Goal: Transaction & Acquisition: Obtain resource

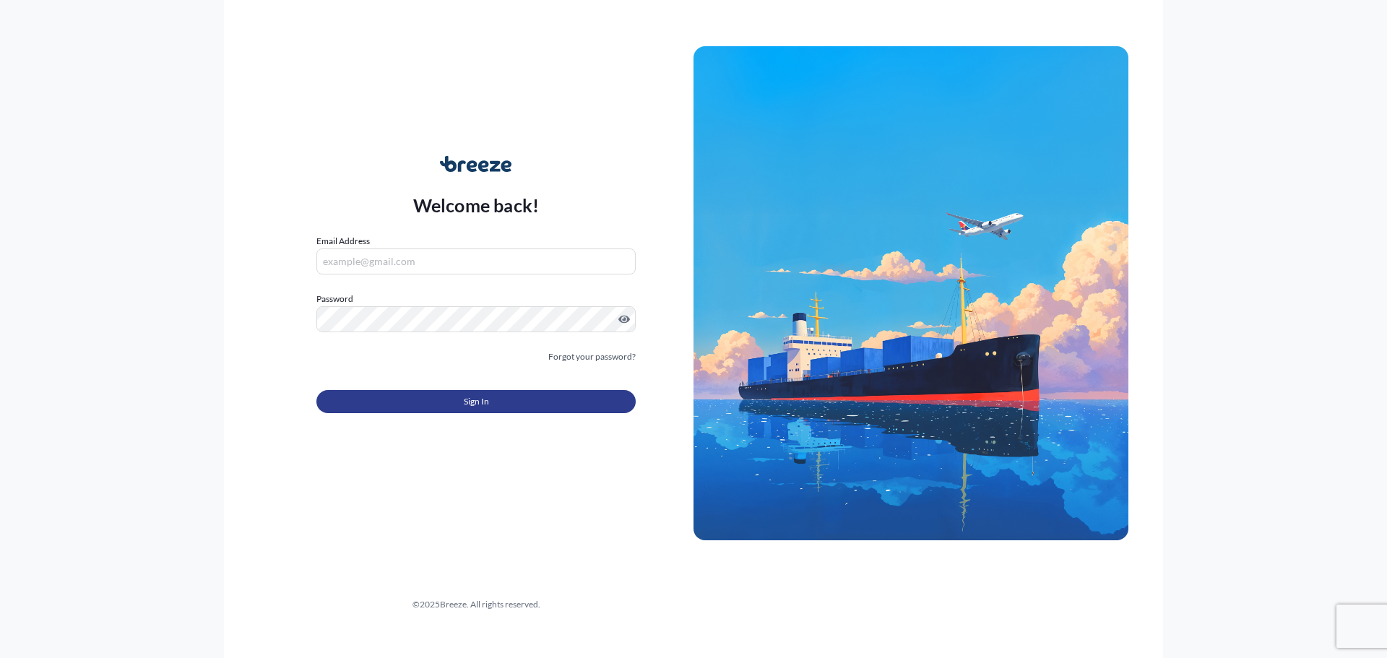
type input "[EMAIL_ADDRESS][PERSON_NAME][DOMAIN_NAME]"
click at [520, 402] on button "Sign In" at bounding box center [475, 401] width 319 height 23
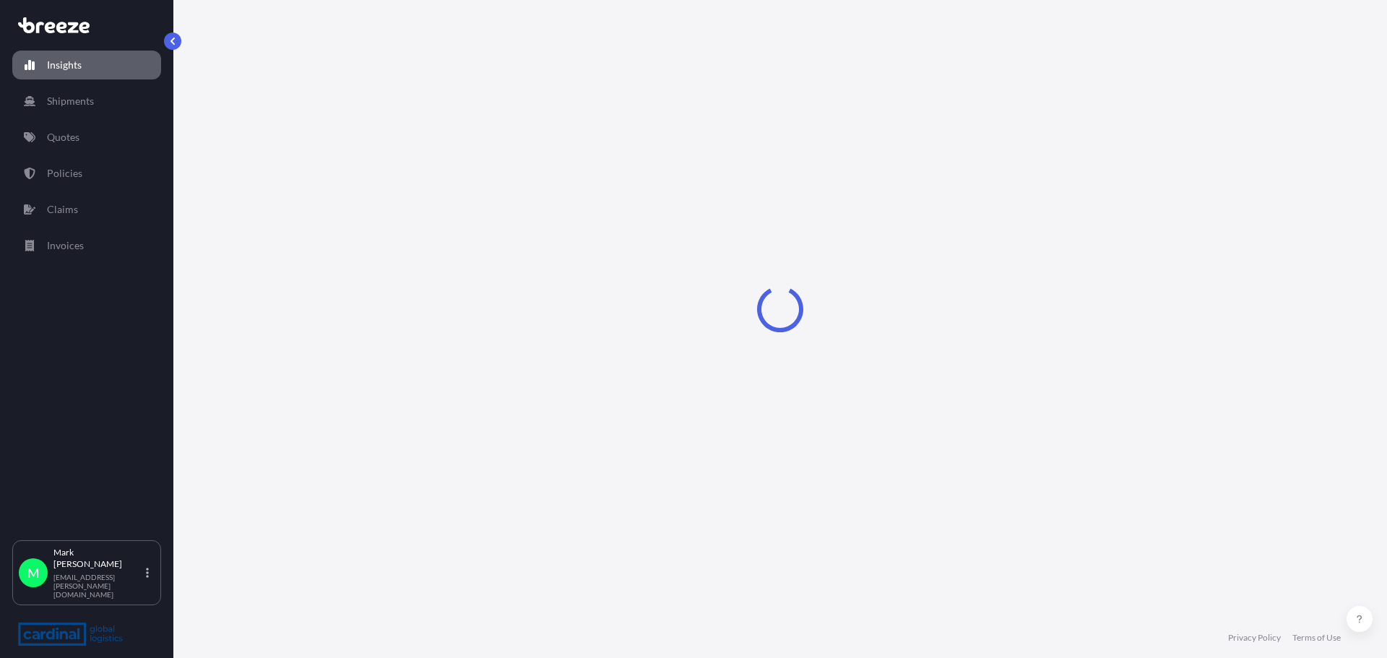
select select "2025"
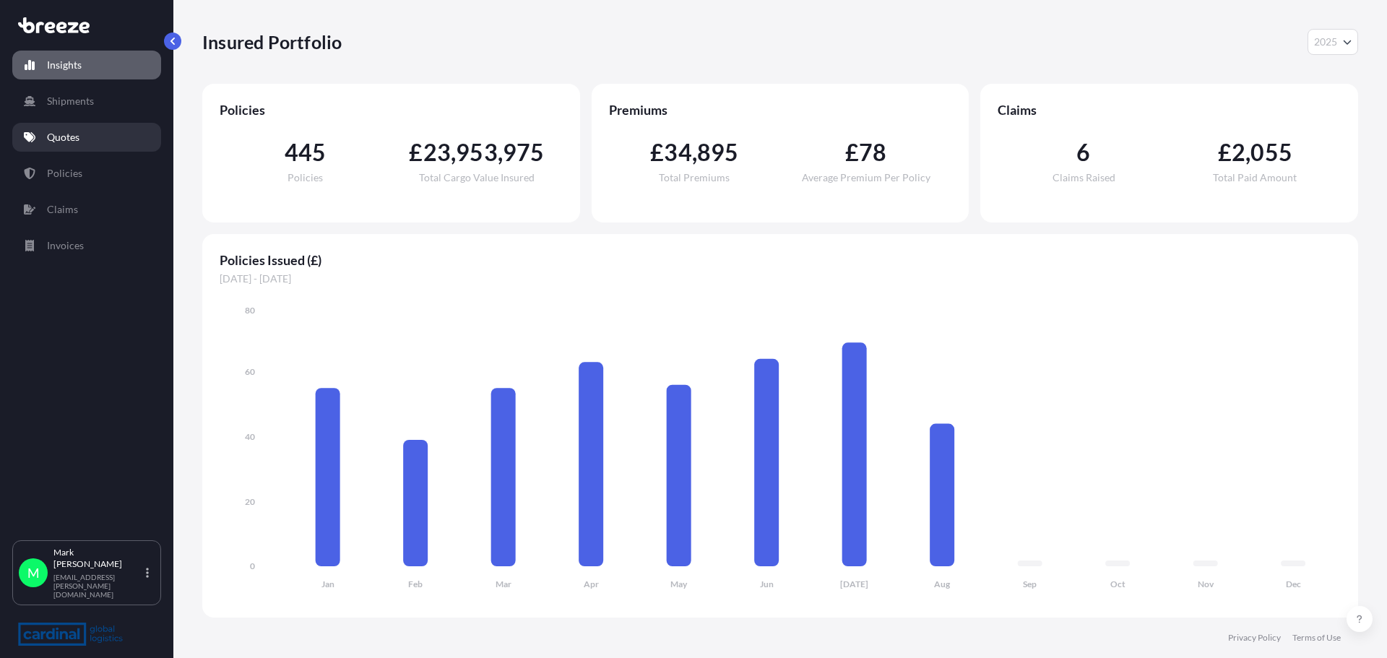
click at [67, 139] on p "Quotes" at bounding box center [63, 137] width 33 height 14
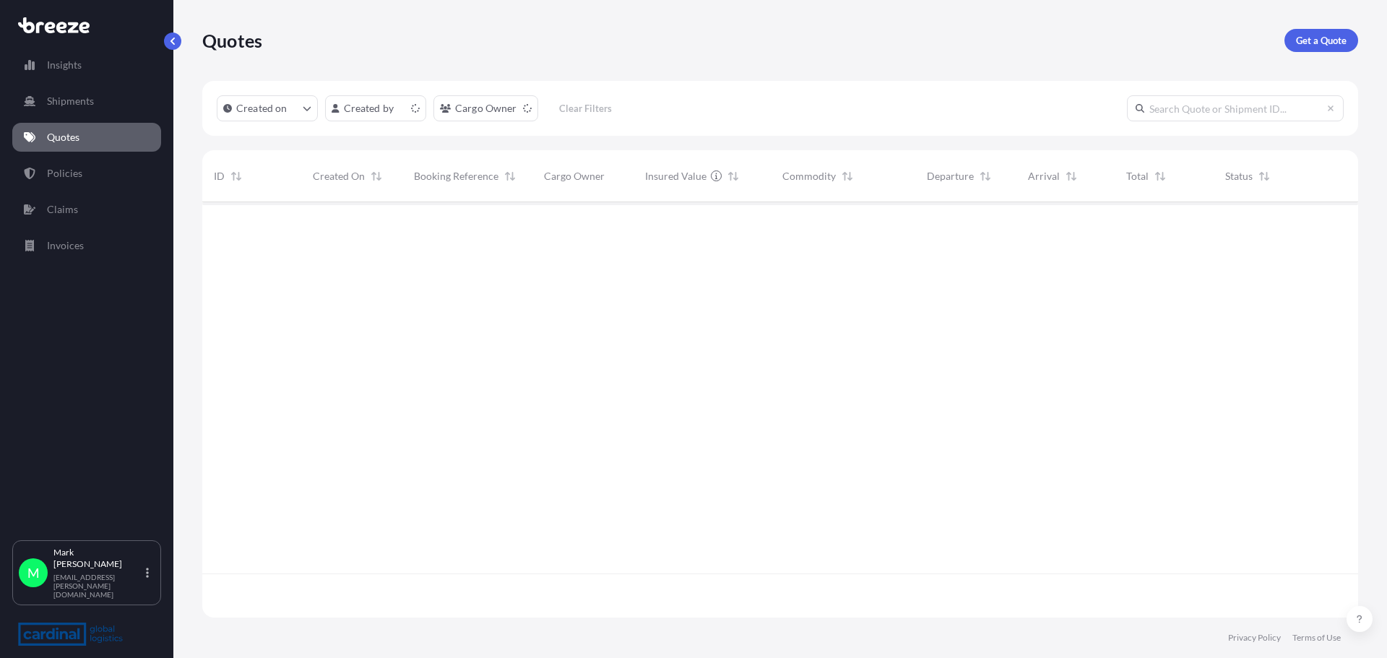
scroll to position [413, 1145]
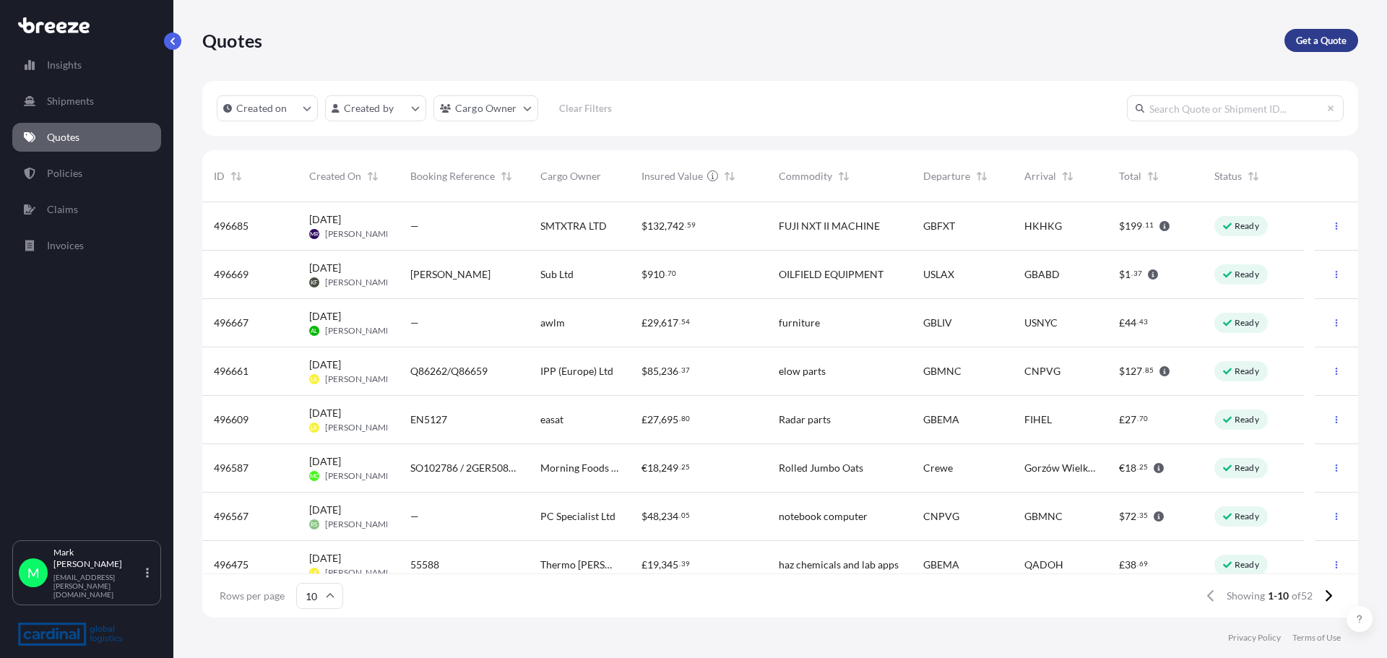
click at [1317, 43] on p "Get a Quote" at bounding box center [1321, 40] width 51 height 14
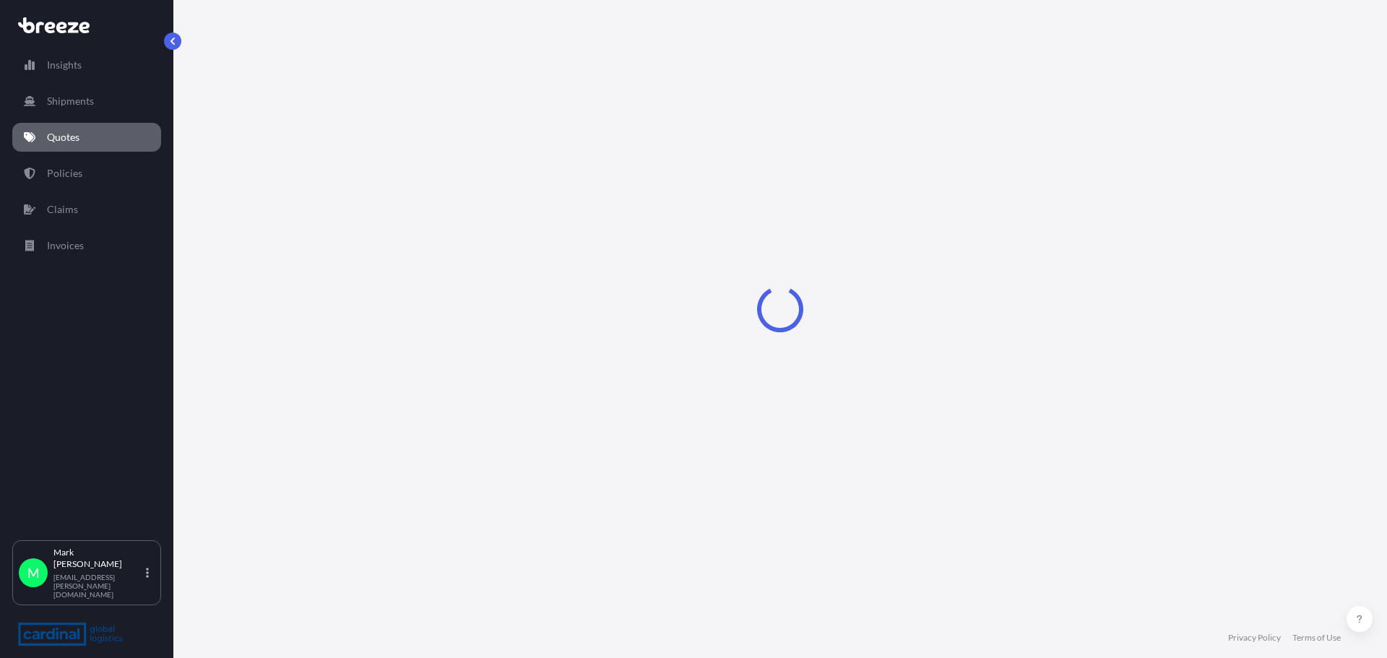
select select "Sea"
select select "1"
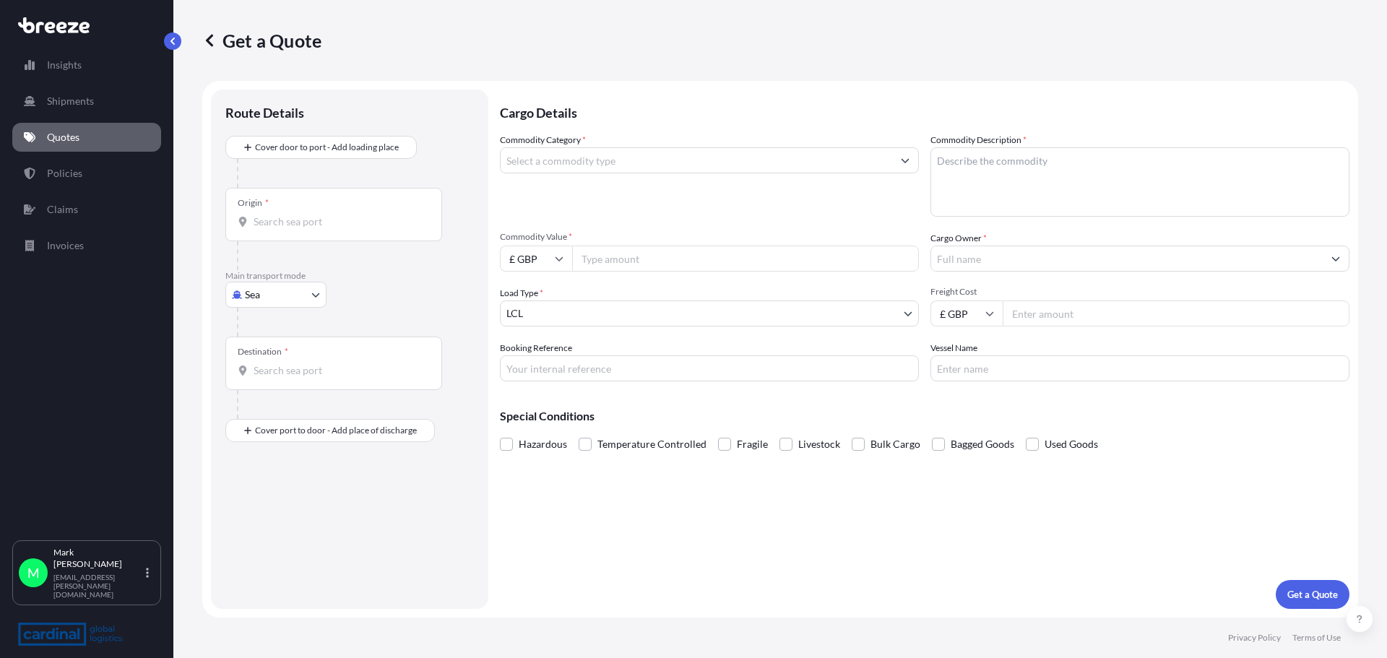
click at [564, 160] on input "Commodity Category *" at bounding box center [697, 160] width 392 height 26
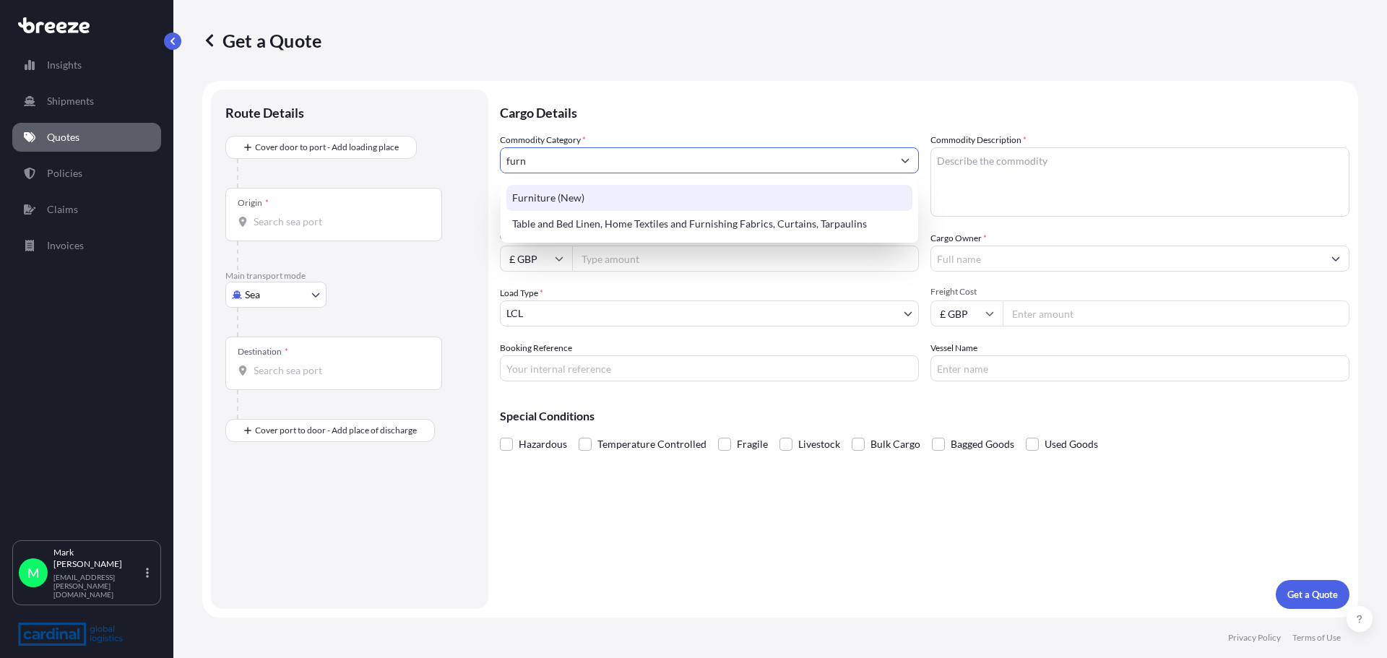
click at [569, 200] on div "Furniture (New)" at bounding box center [710, 198] width 406 height 26
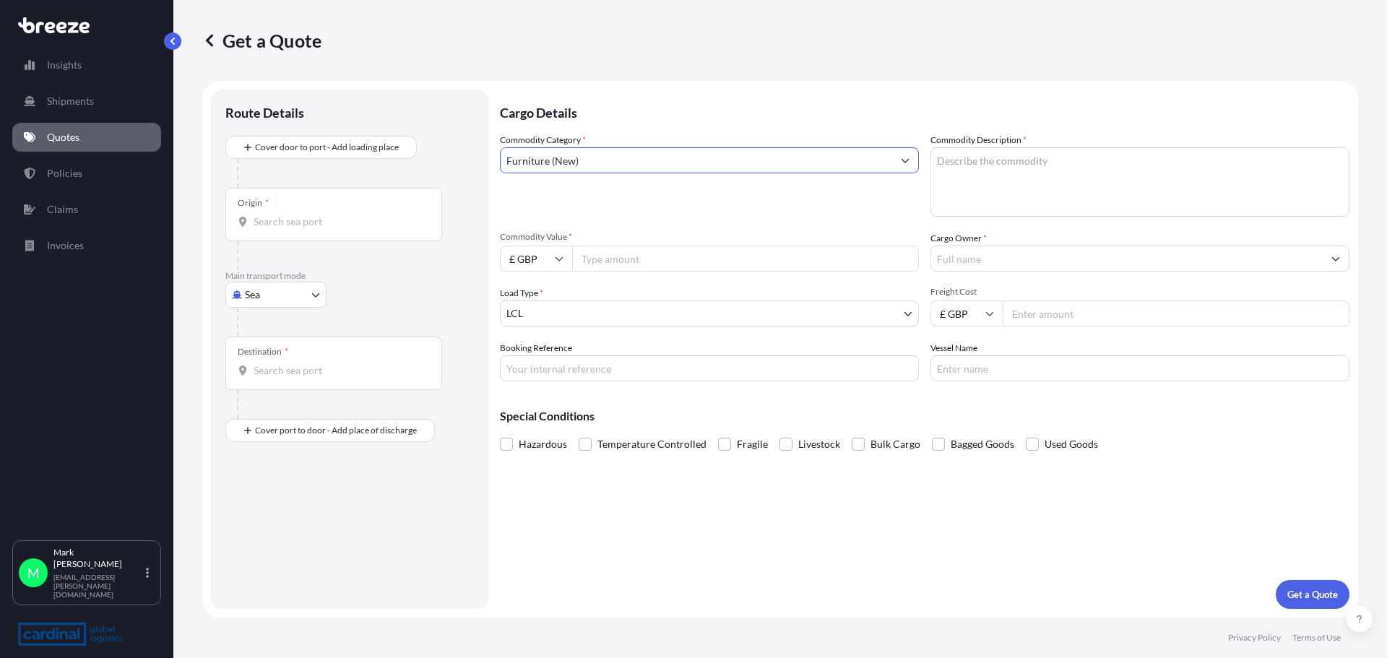
type input "Furniture (New)"
click at [1002, 164] on textarea "Commodity Description *" at bounding box center [1140, 181] width 419 height 69
type textarea "g"
type textarea "Glass cabinet and wardrobe"
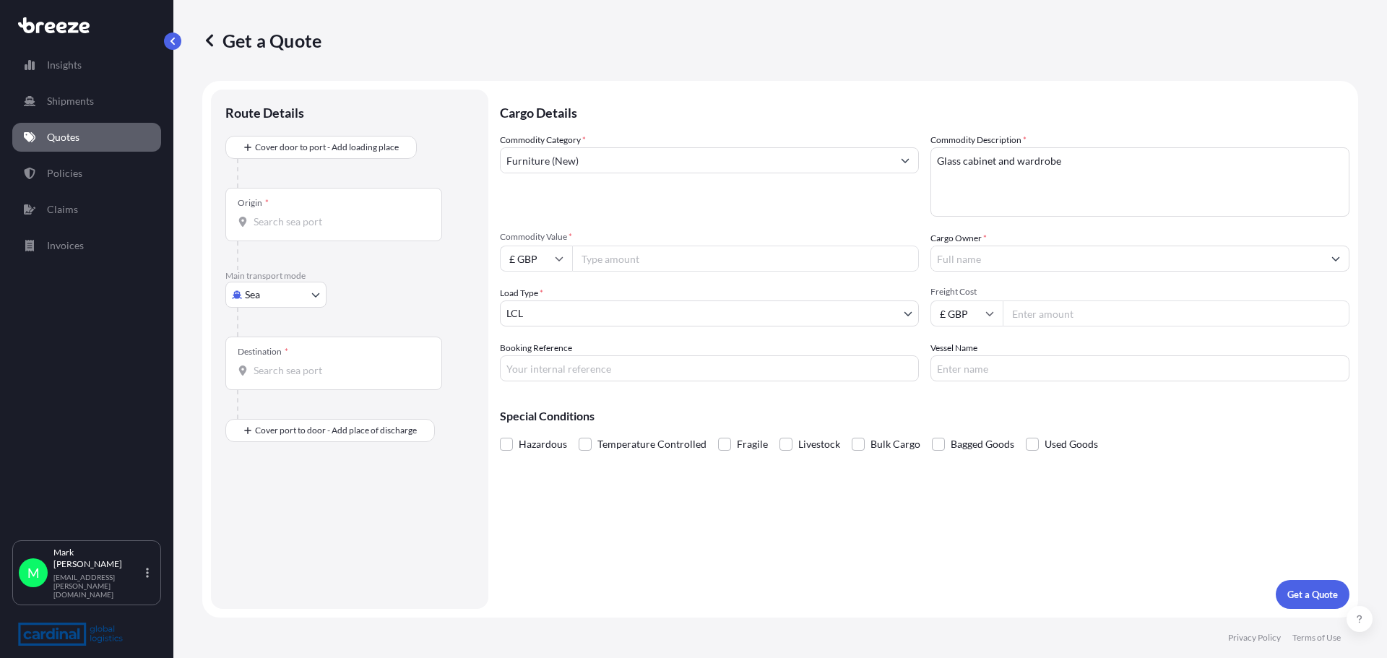
click at [613, 257] on input "Commodity Value *" at bounding box center [745, 259] width 347 height 26
type input "97000"
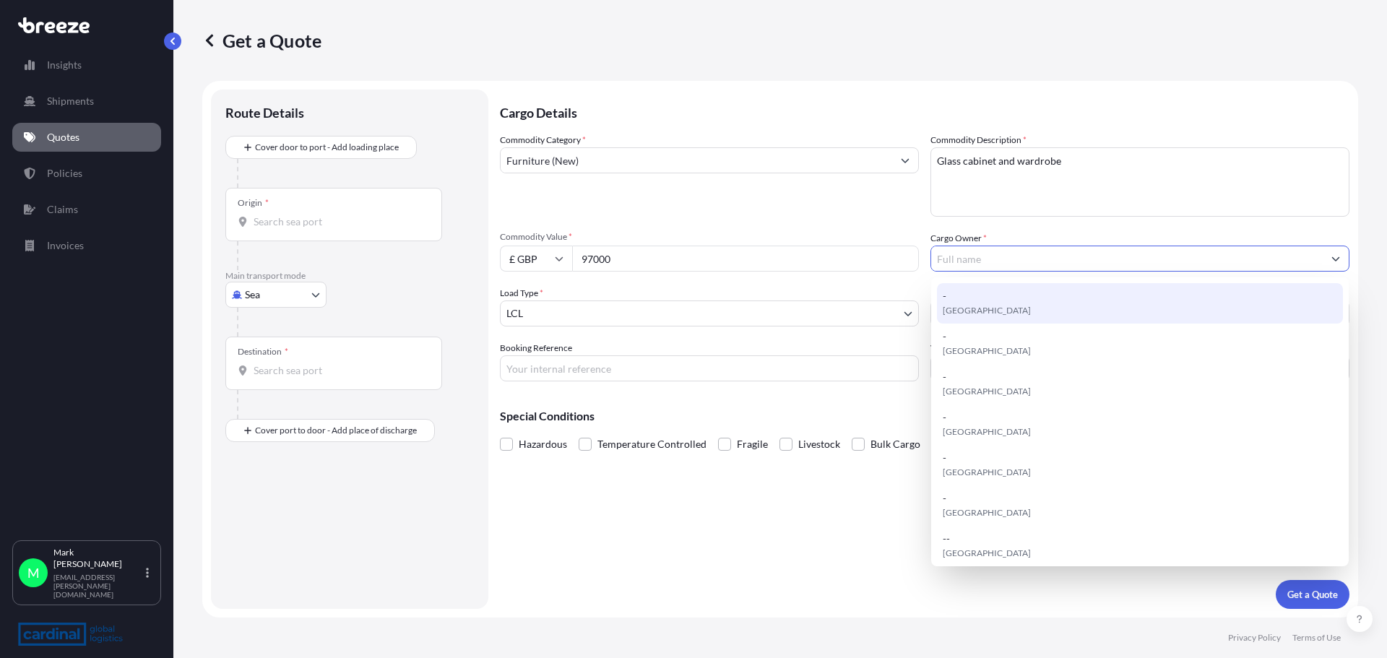
click at [971, 258] on input "Cargo Owner *" at bounding box center [1127, 259] width 392 height 26
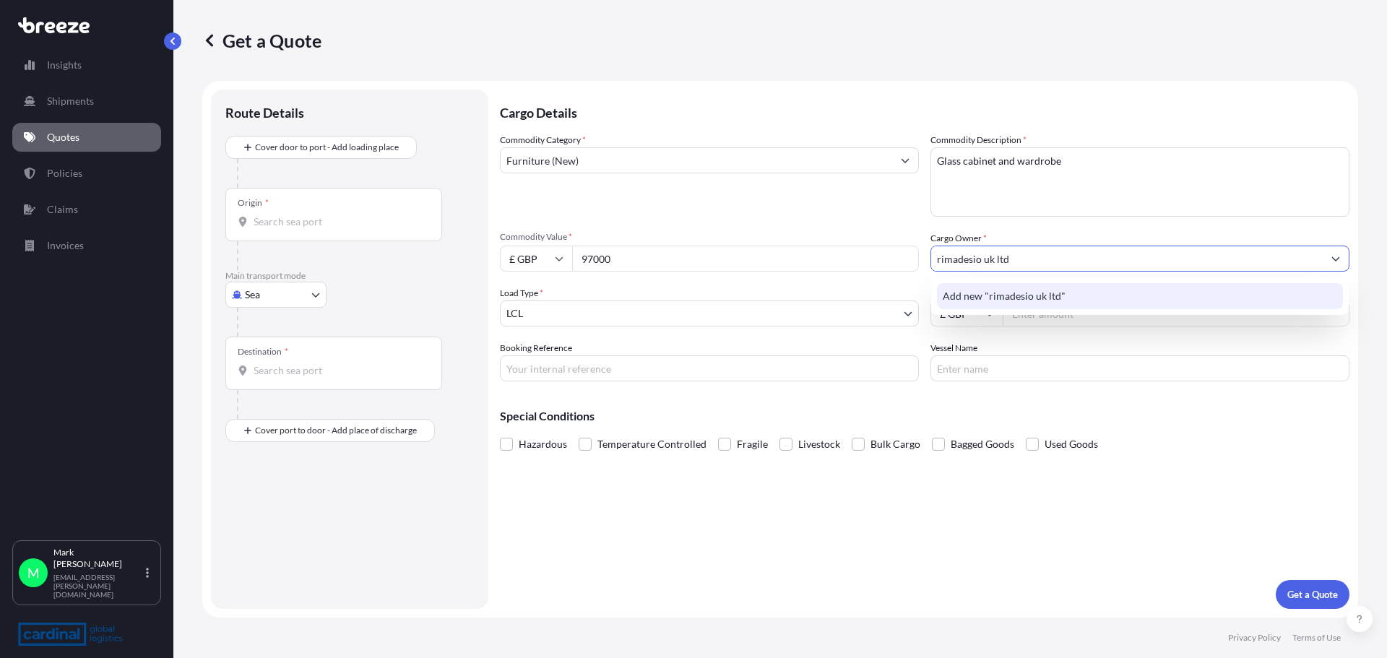
click at [960, 300] on span "Add new "rimadesio uk ltd"" at bounding box center [1004, 296] width 123 height 14
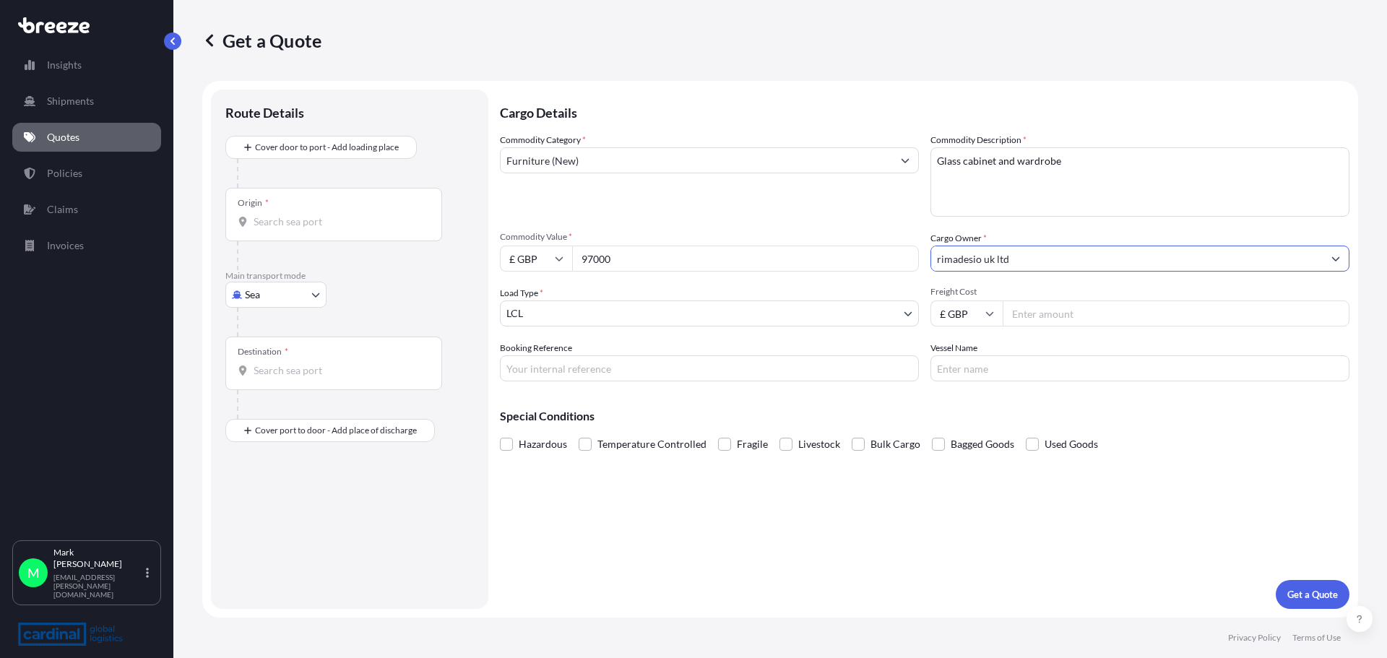
type input "rimadesio uk ltd"
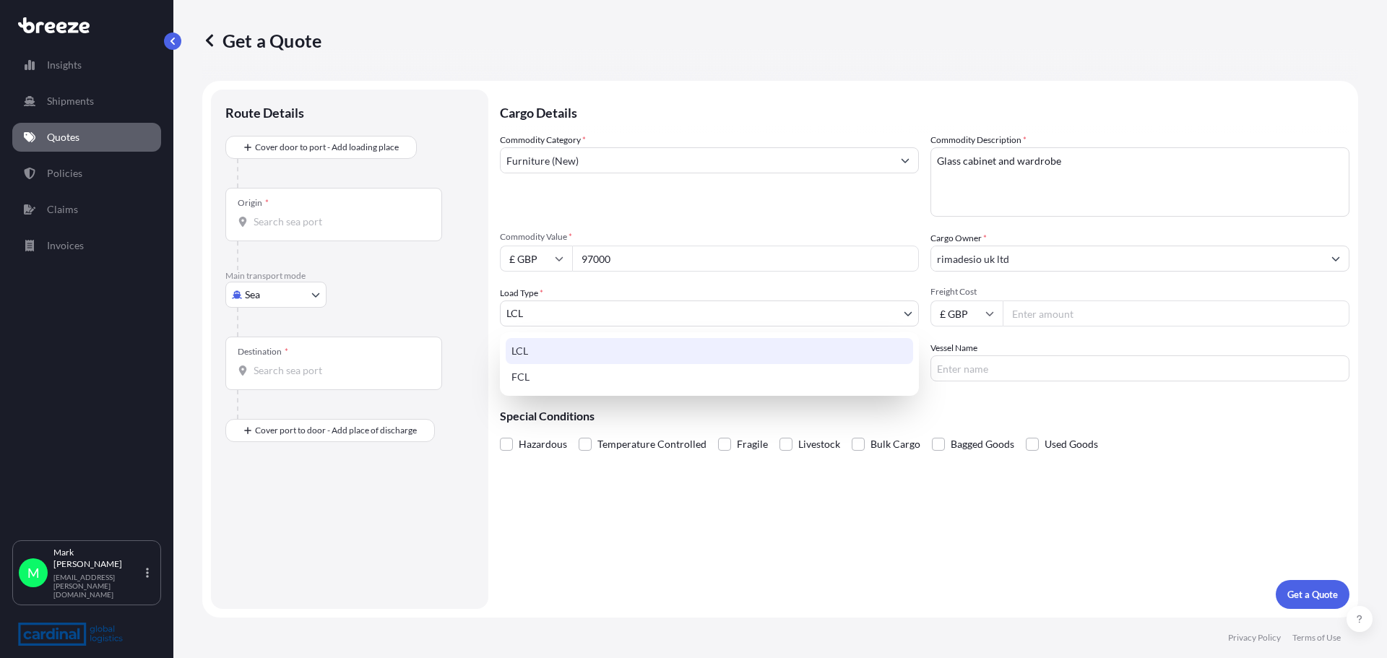
click at [545, 317] on body "Insights Shipments Quotes Policies Claims Invoices M [PERSON_NAME] [EMAIL_ADDRE…" at bounding box center [693, 329] width 1387 height 658
click at [535, 375] on div "FCL" at bounding box center [710, 377] width 408 height 26
select select "2"
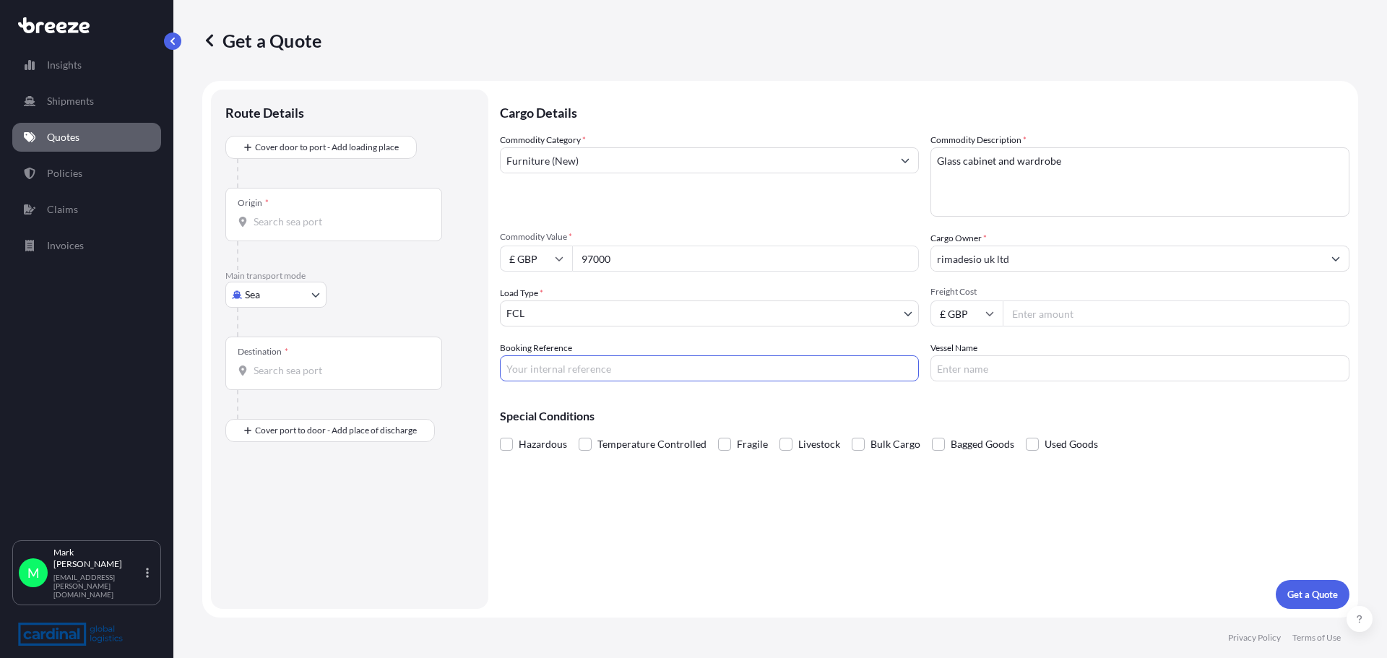
click at [572, 366] on input "Booking Reference" at bounding box center [709, 369] width 419 height 26
type input "2peo5080051"
click at [984, 373] on input "Vessel Name" at bounding box center [1140, 369] width 419 height 26
type input "TBA"
click at [1041, 314] on input "Freight Cost" at bounding box center [1176, 314] width 347 height 26
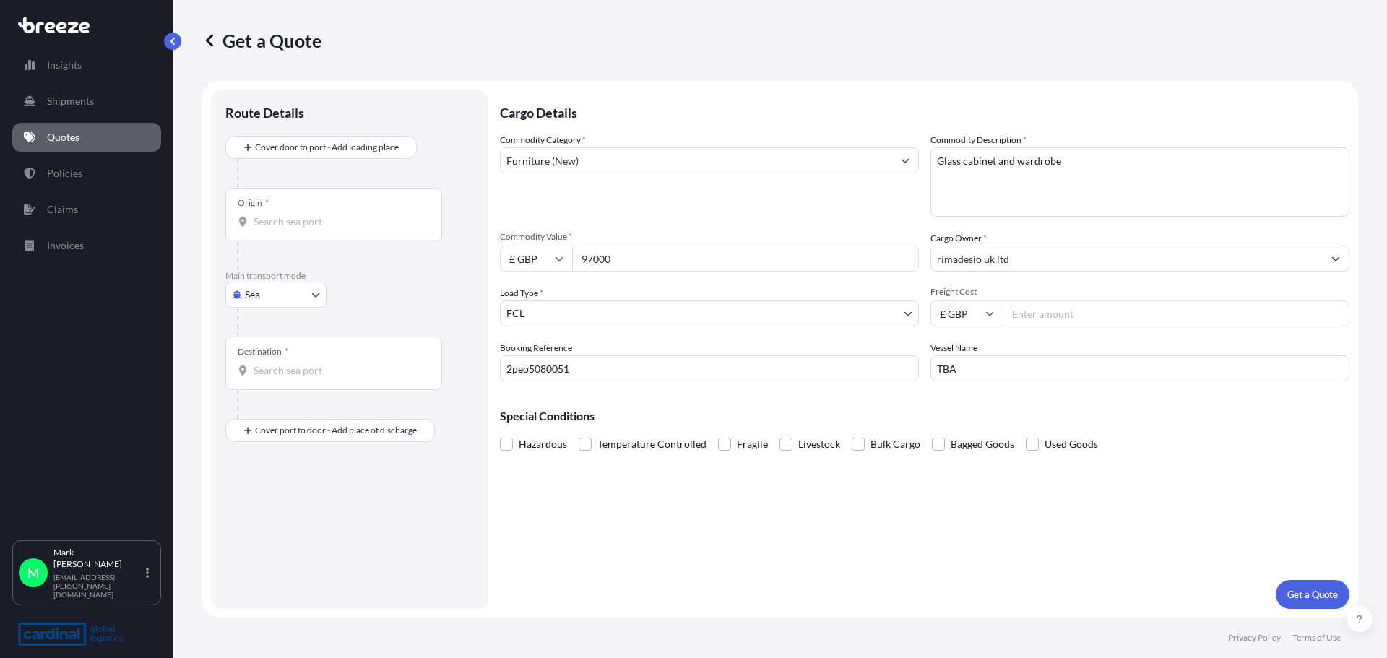
click at [1043, 315] on input "Freight Cost" at bounding box center [1176, 314] width 347 height 26
click at [1069, 315] on input "Freight Cost" at bounding box center [1176, 314] width 347 height 26
type input "3140"
click at [723, 445] on span at bounding box center [724, 444] width 13 height 13
click at [718, 434] on input "Fragile" at bounding box center [718, 434] width 0 height 0
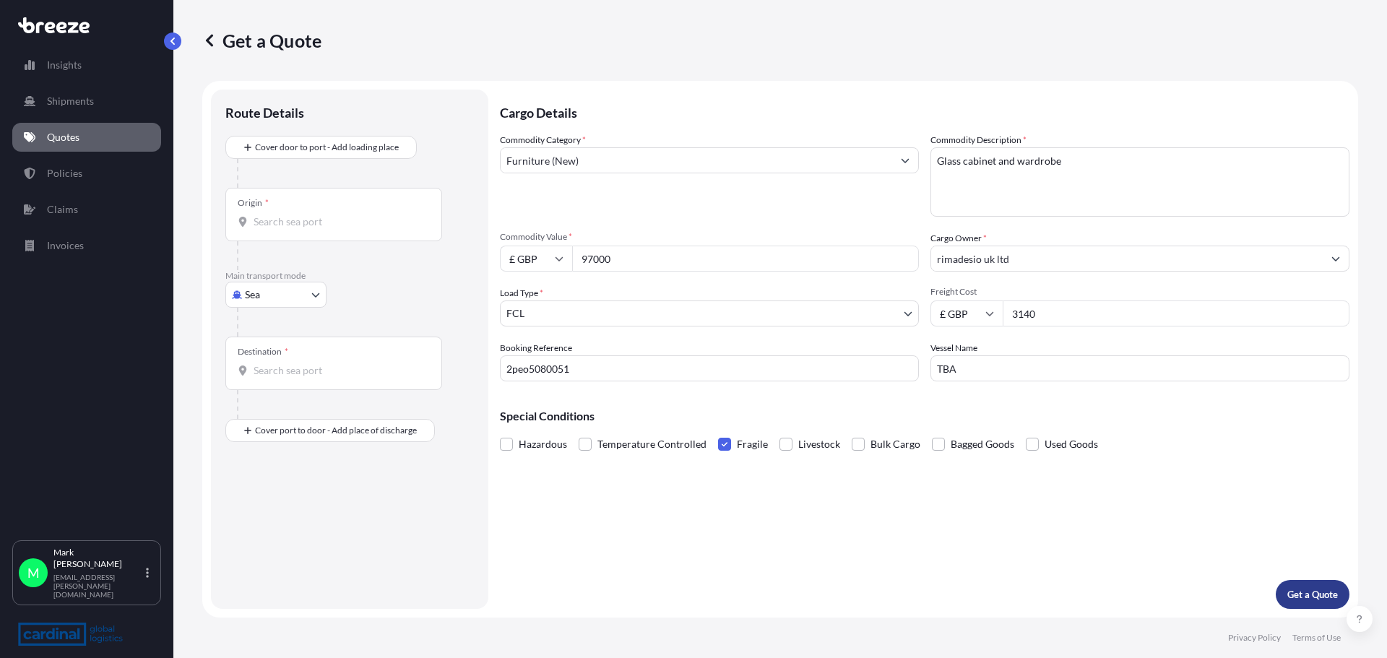
click at [1324, 598] on p "Get a Quote" at bounding box center [1313, 594] width 51 height 14
click at [275, 223] on input "Origin * Please select an origin" at bounding box center [339, 222] width 171 height 14
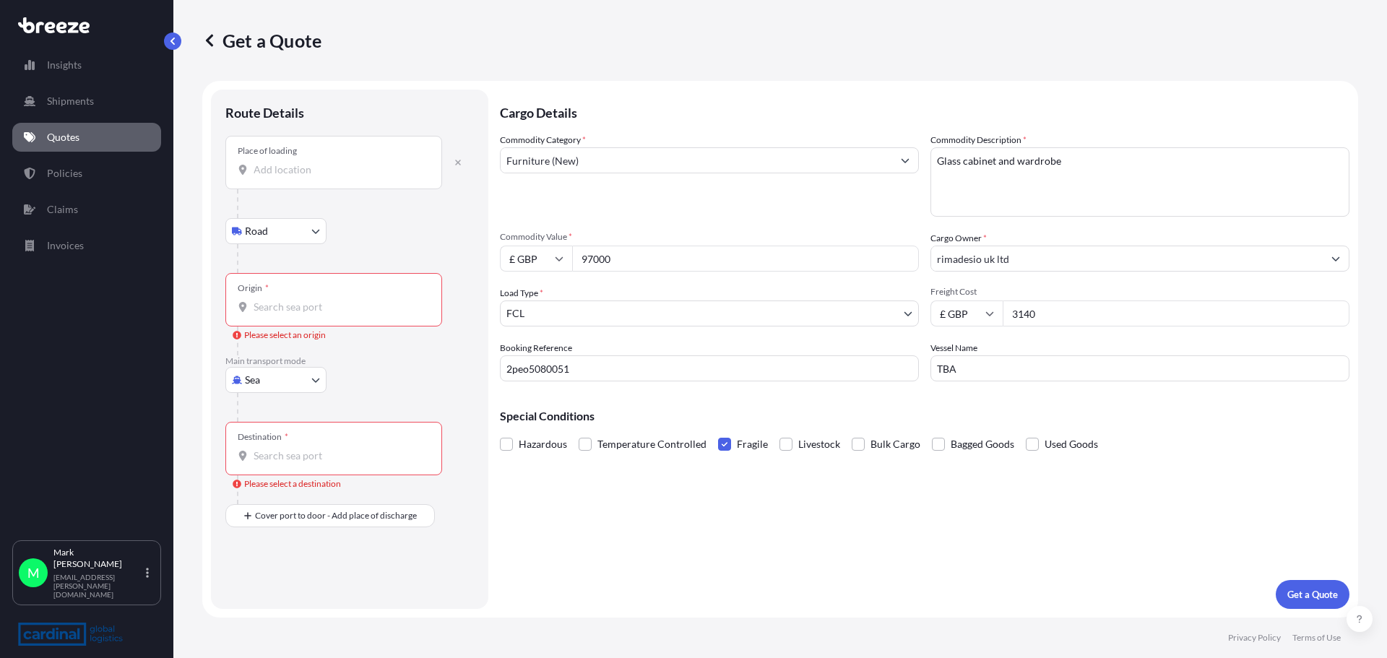
click at [309, 174] on input "Place of loading" at bounding box center [339, 170] width 171 height 14
click at [311, 170] on input "Place of loading" at bounding box center [339, 170] width 171 height 14
click at [280, 173] on input "Place of loading" at bounding box center [339, 170] width 171 height 14
click at [296, 173] on input "Place of loading" at bounding box center [339, 170] width 171 height 14
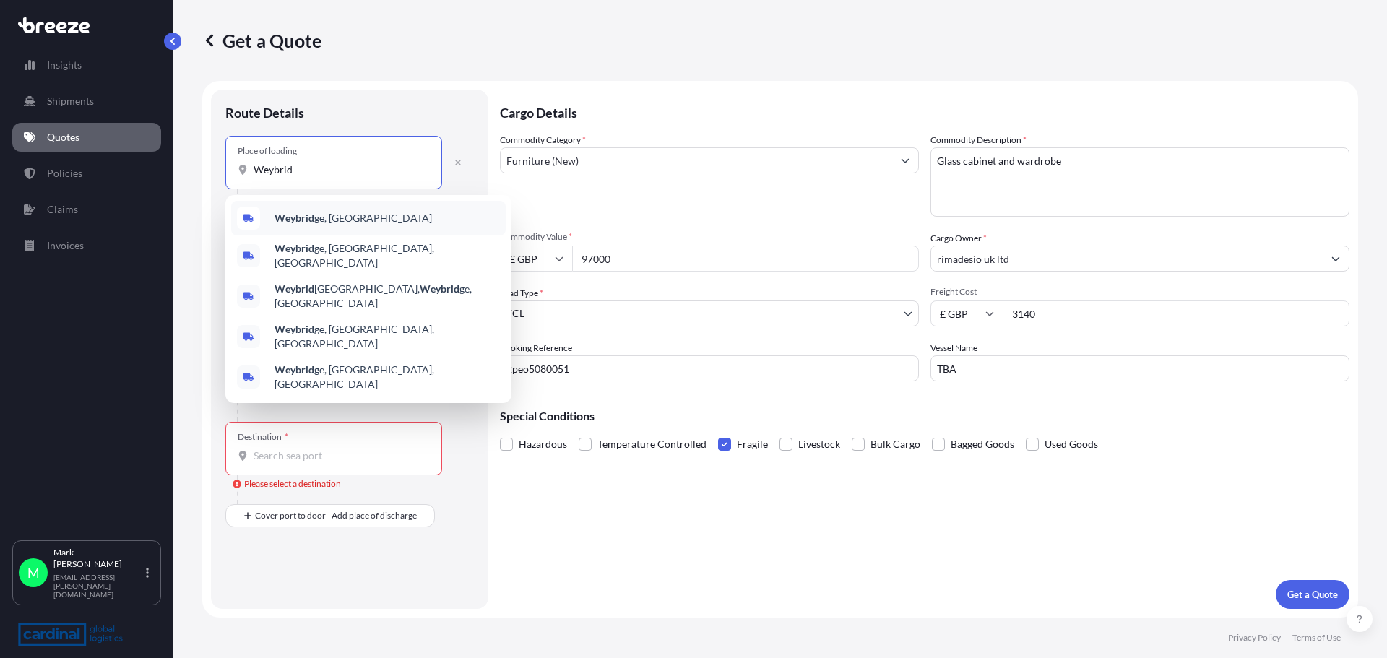
click at [304, 216] on b "Weybrid" at bounding box center [295, 218] width 40 height 12
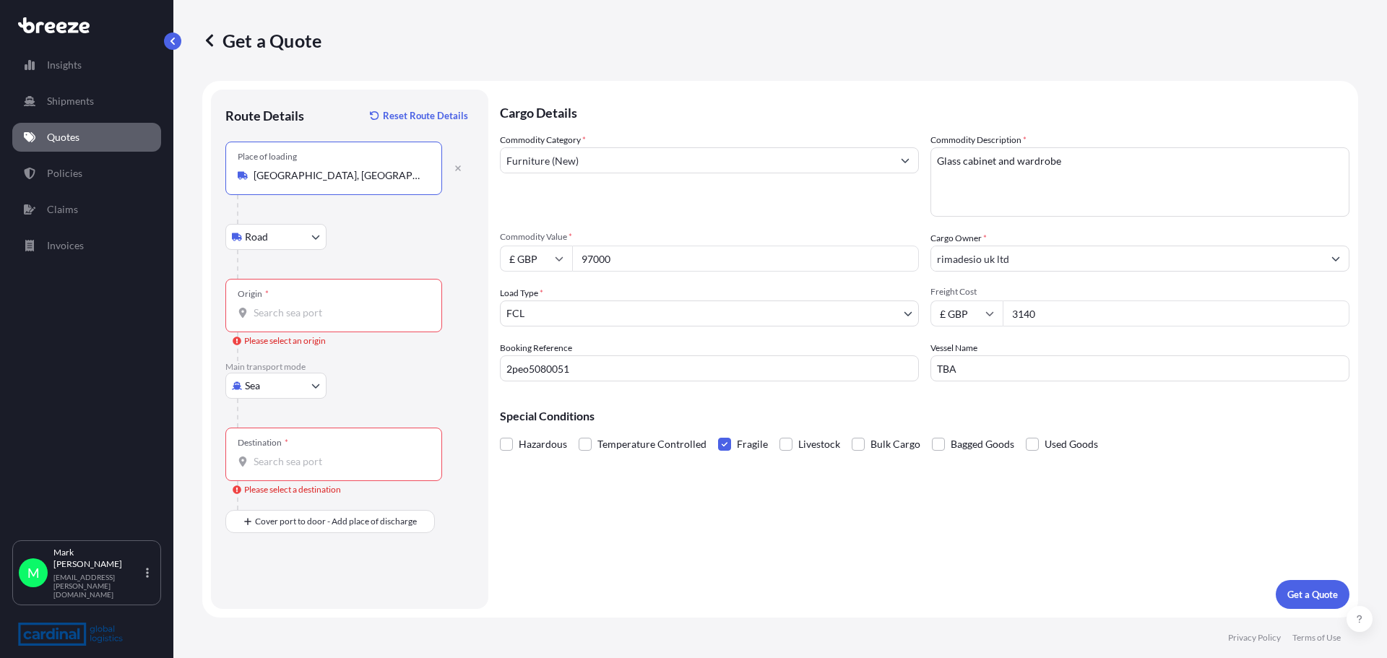
type input "[GEOGRAPHIC_DATA], [GEOGRAPHIC_DATA]"
click at [289, 316] on input "Origin * Please select an origin" at bounding box center [339, 313] width 171 height 14
click at [330, 314] on input "Origin * Please select an origin" at bounding box center [339, 313] width 171 height 14
click at [309, 309] on input "Origin * Please select an origin" at bounding box center [339, 313] width 171 height 14
type input "GBMNC / MAN - [GEOGRAPHIC_DATA], [GEOGRAPHIC_DATA]"
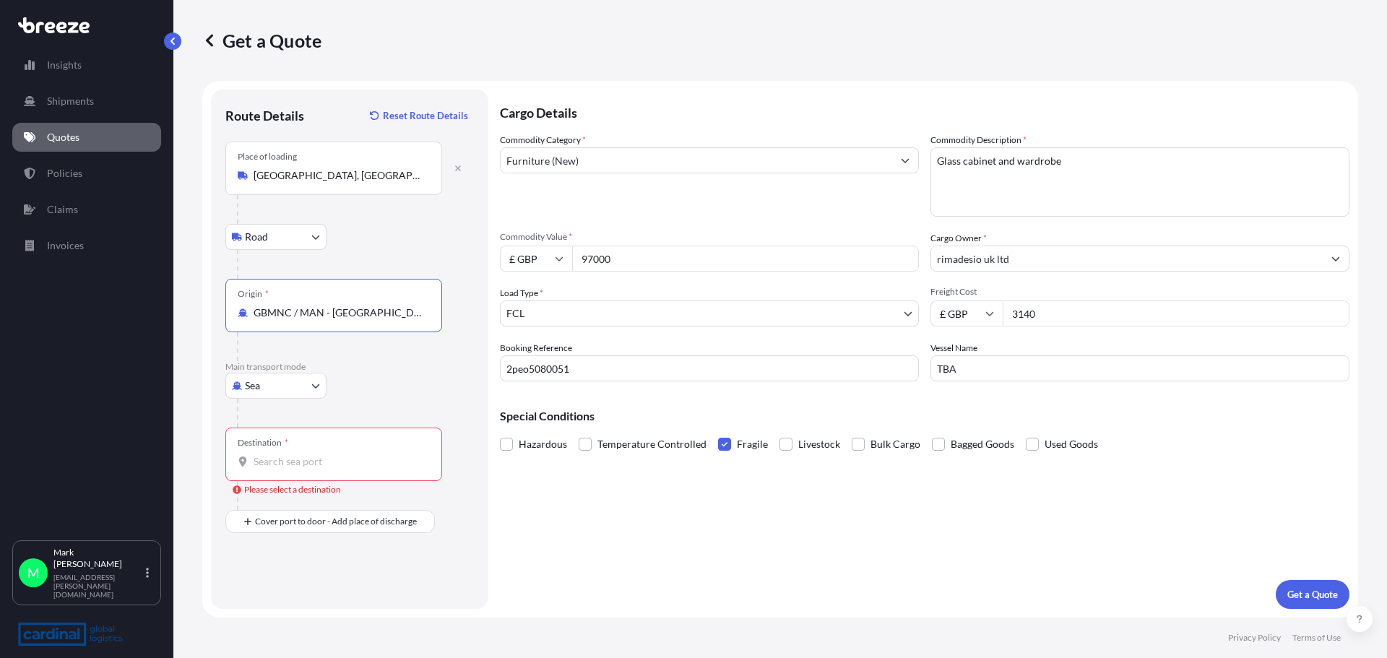
click at [288, 462] on input "Destination * Please select a destination" at bounding box center [339, 462] width 171 height 14
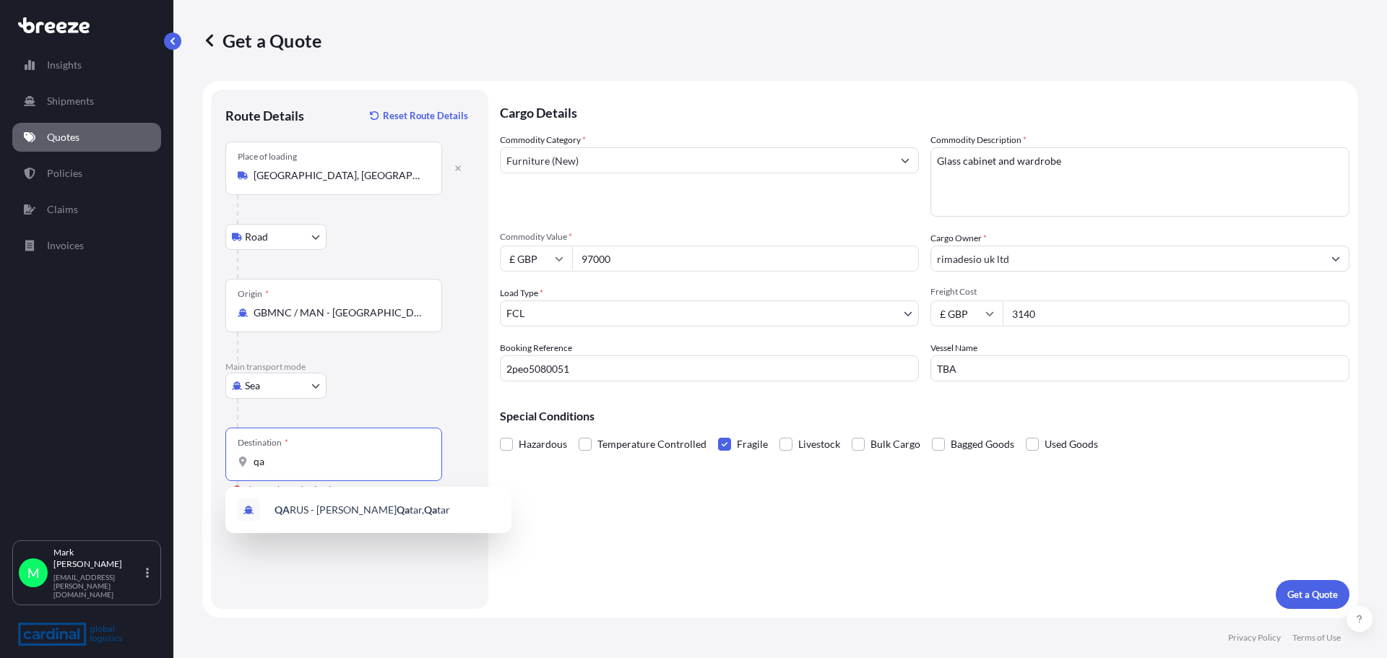
type input "q"
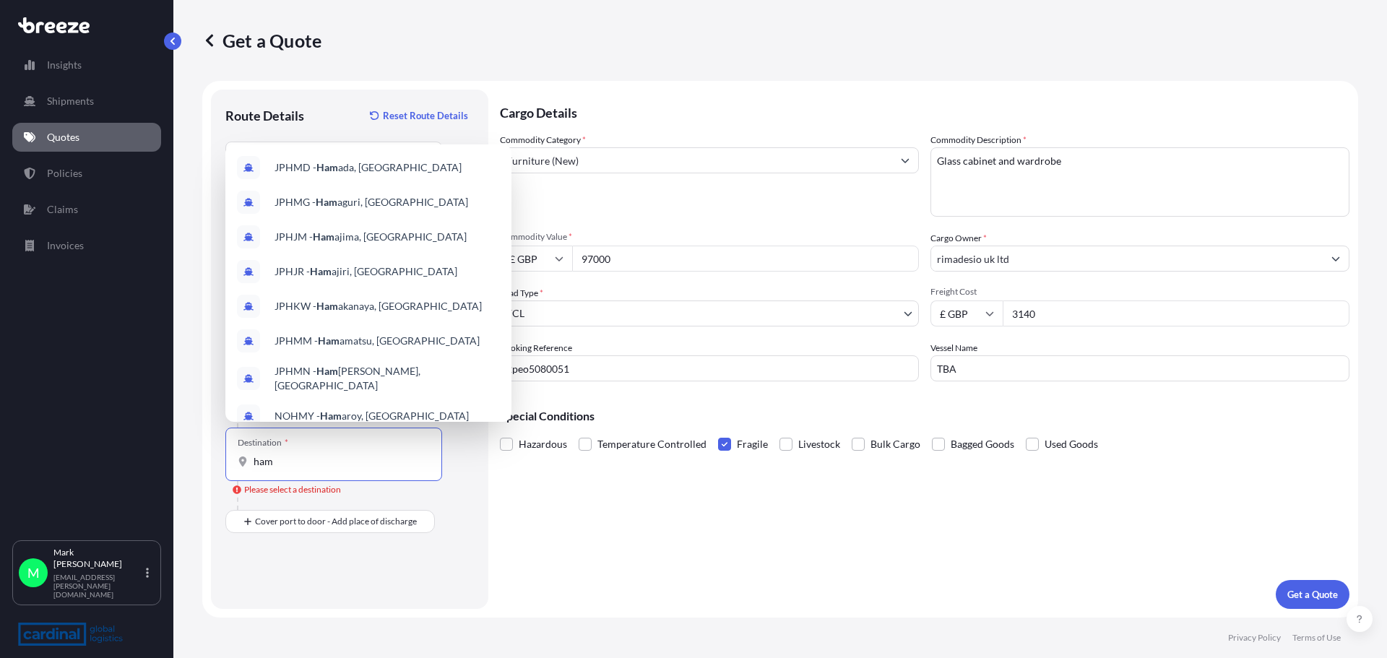
click at [275, 463] on input "ham" at bounding box center [339, 462] width 171 height 14
drag, startPoint x: 382, startPoint y: 316, endPoint x: 380, endPoint y: 308, distance: 8.1
click at [295, 468] on input "hama" at bounding box center [339, 462] width 171 height 14
type input "h"
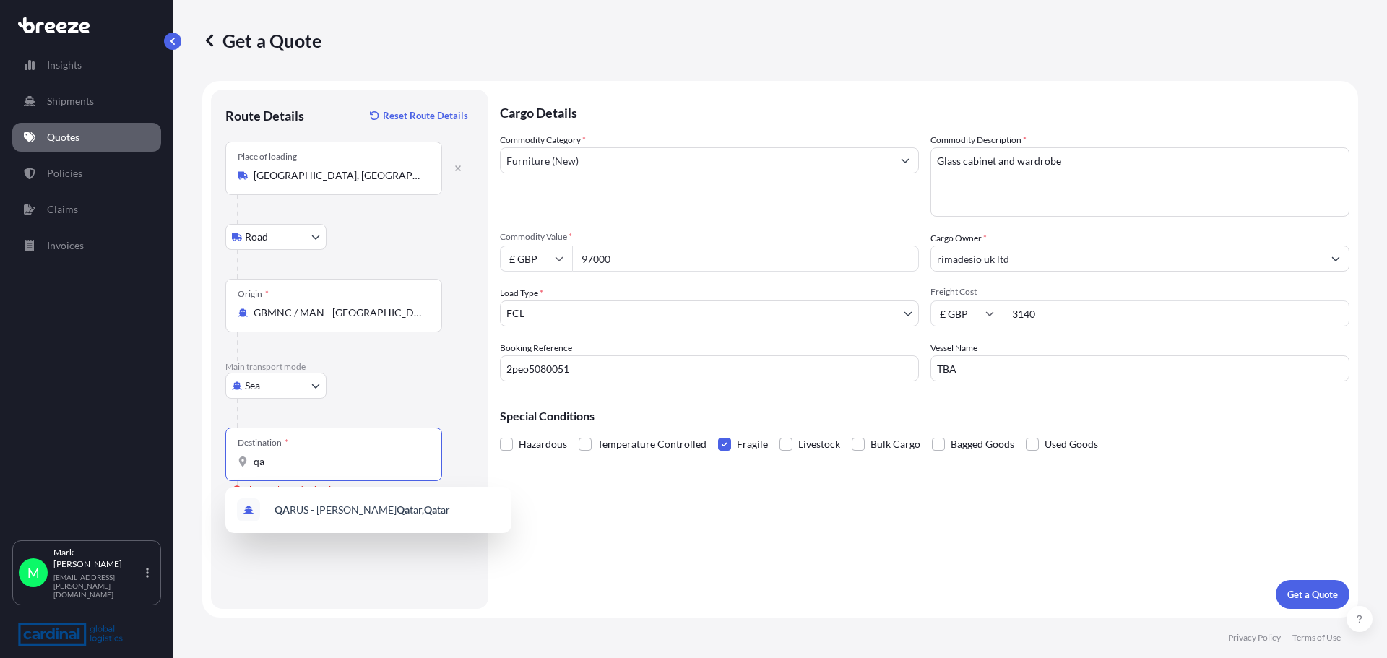
type input "q"
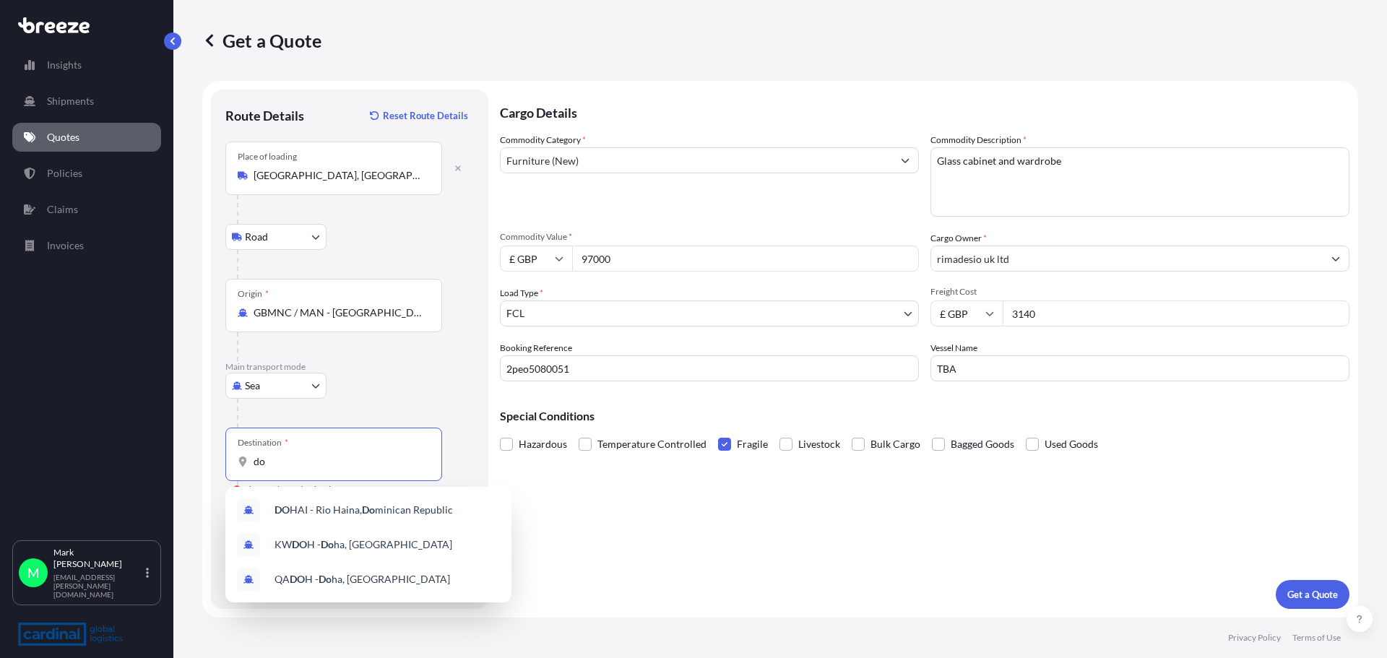
type input "d"
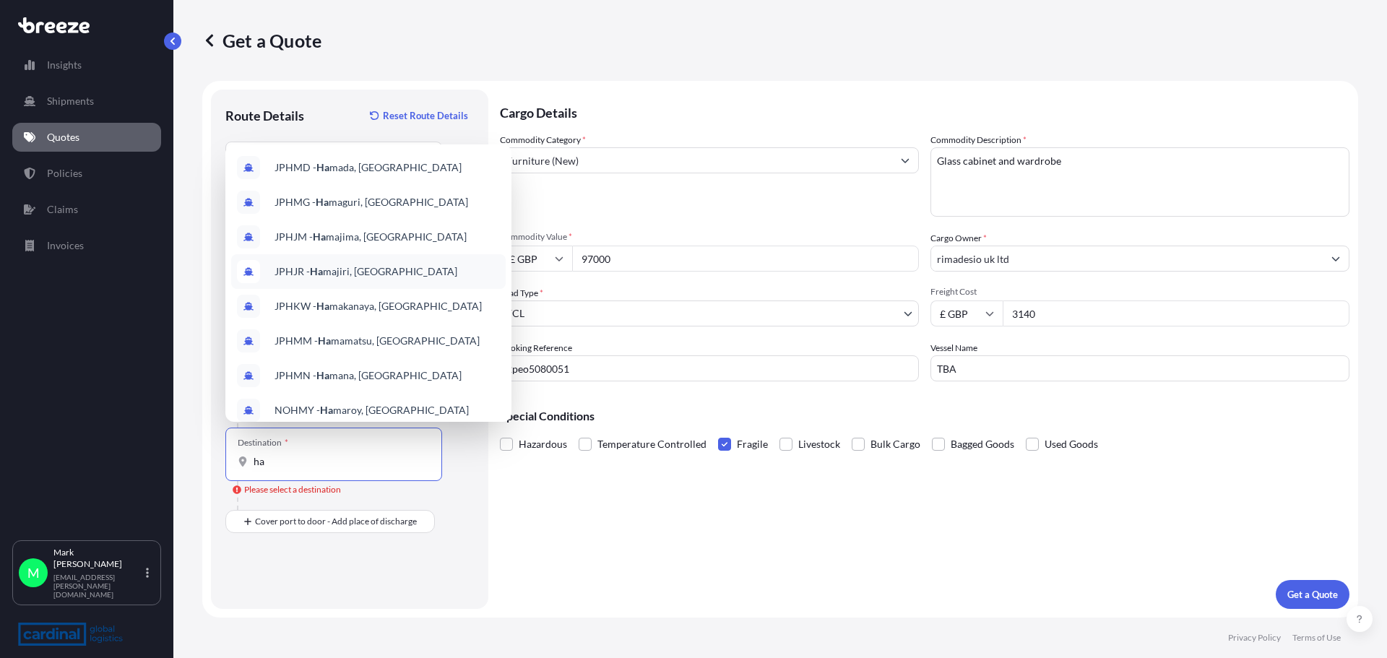
type input "h"
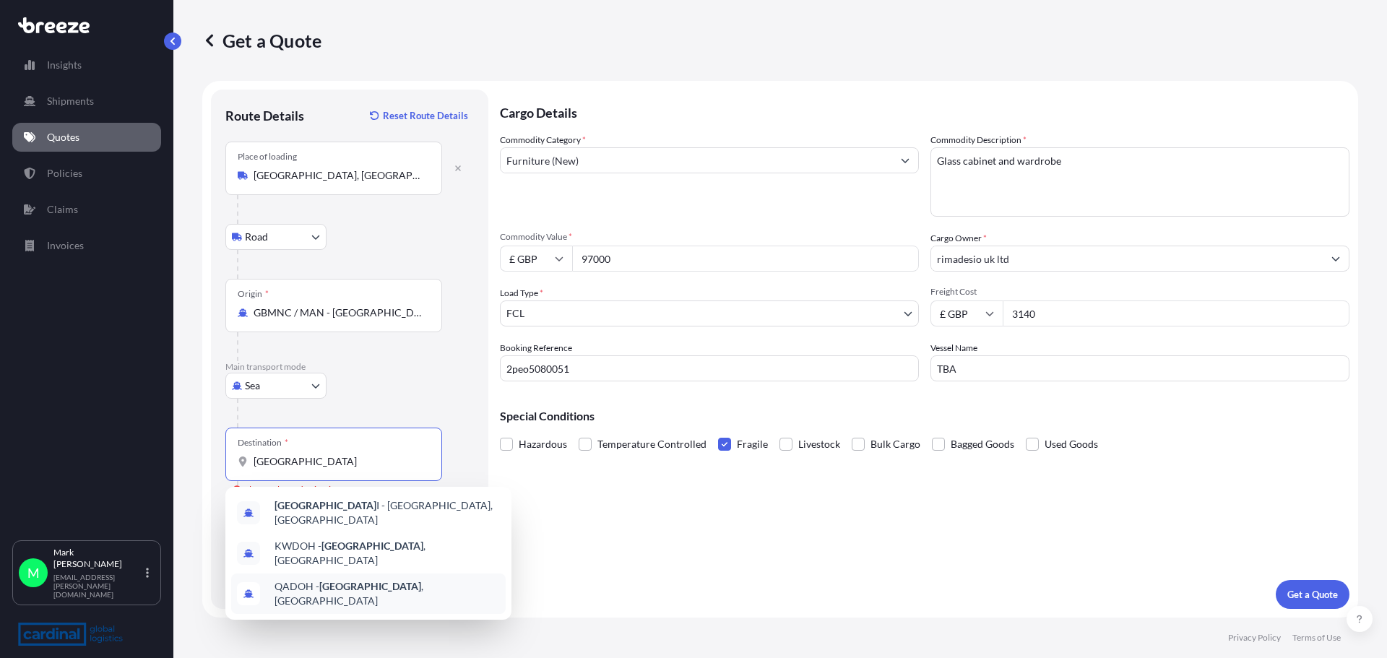
click at [314, 584] on span "QADOH - [GEOGRAPHIC_DATA] , [GEOGRAPHIC_DATA]" at bounding box center [387, 594] width 225 height 29
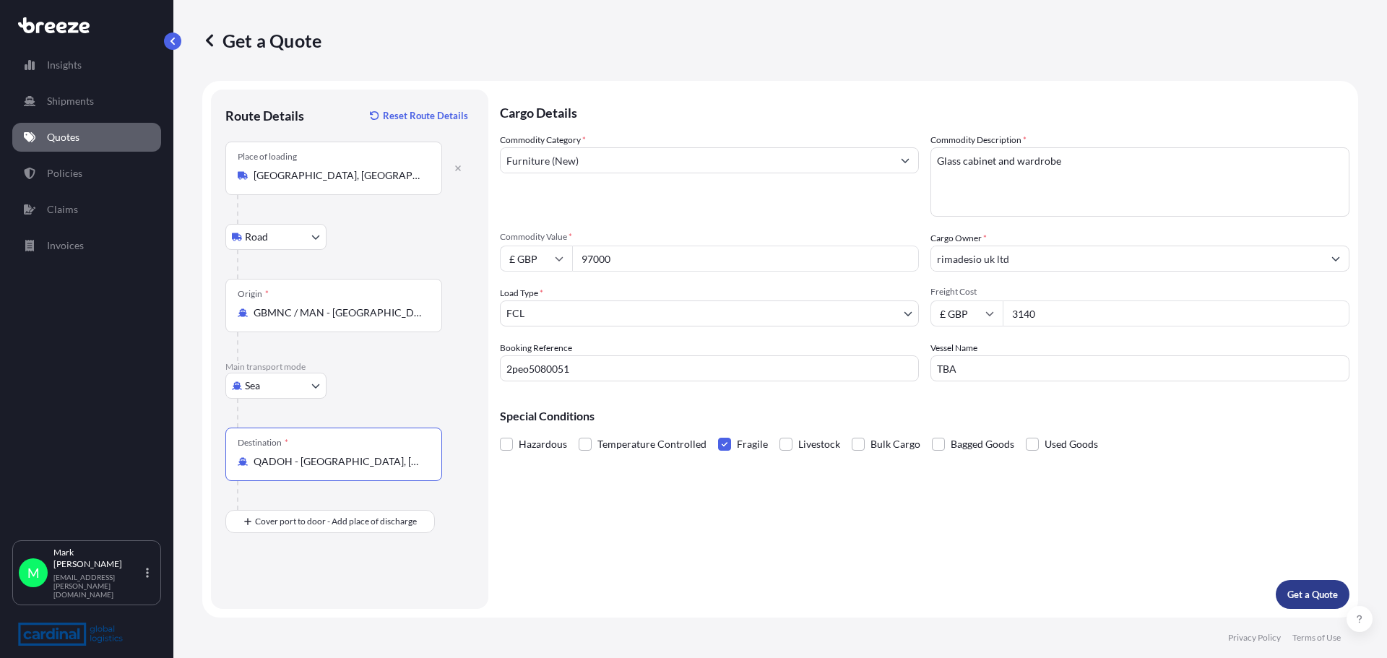
type input "QADOH - [GEOGRAPHIC_DATA], [GEOGRAPHIC_DATA]"
click at [1324, 600] on p "Get a Quote" at bounding box center [1313, 594] width 51 height 14
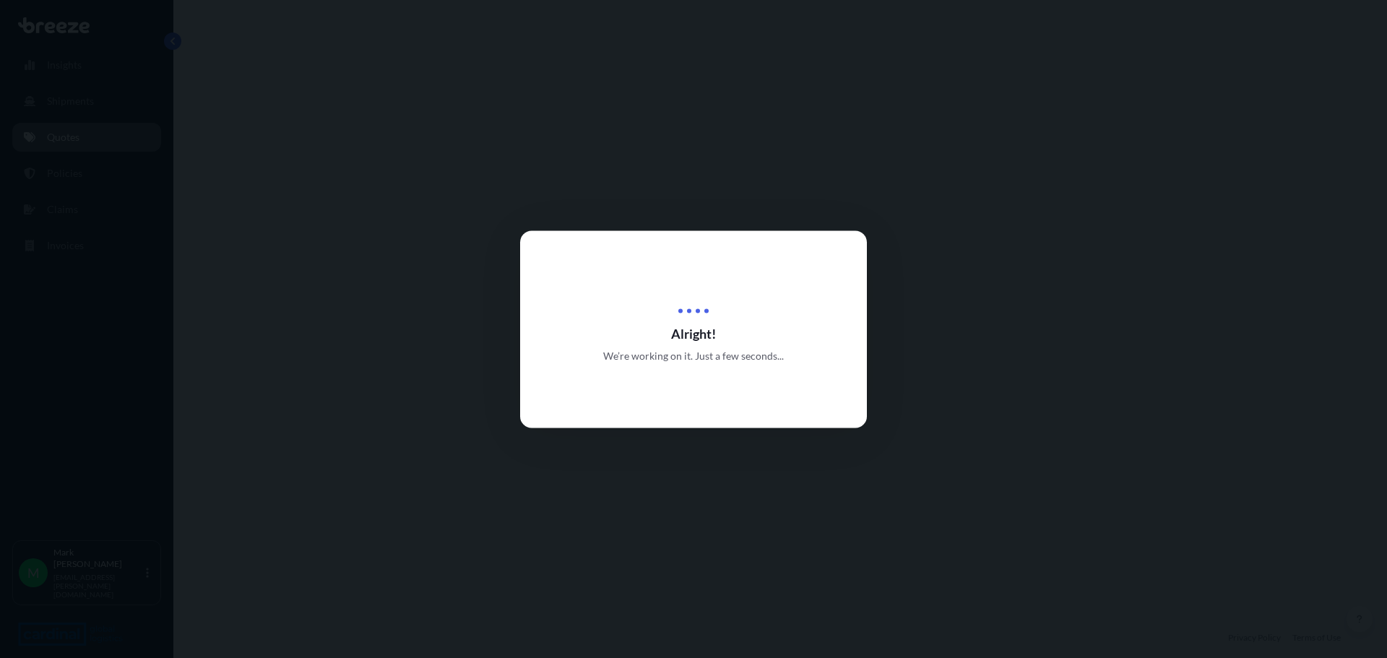
select select "Road"
select select "Sea"
select select "2"
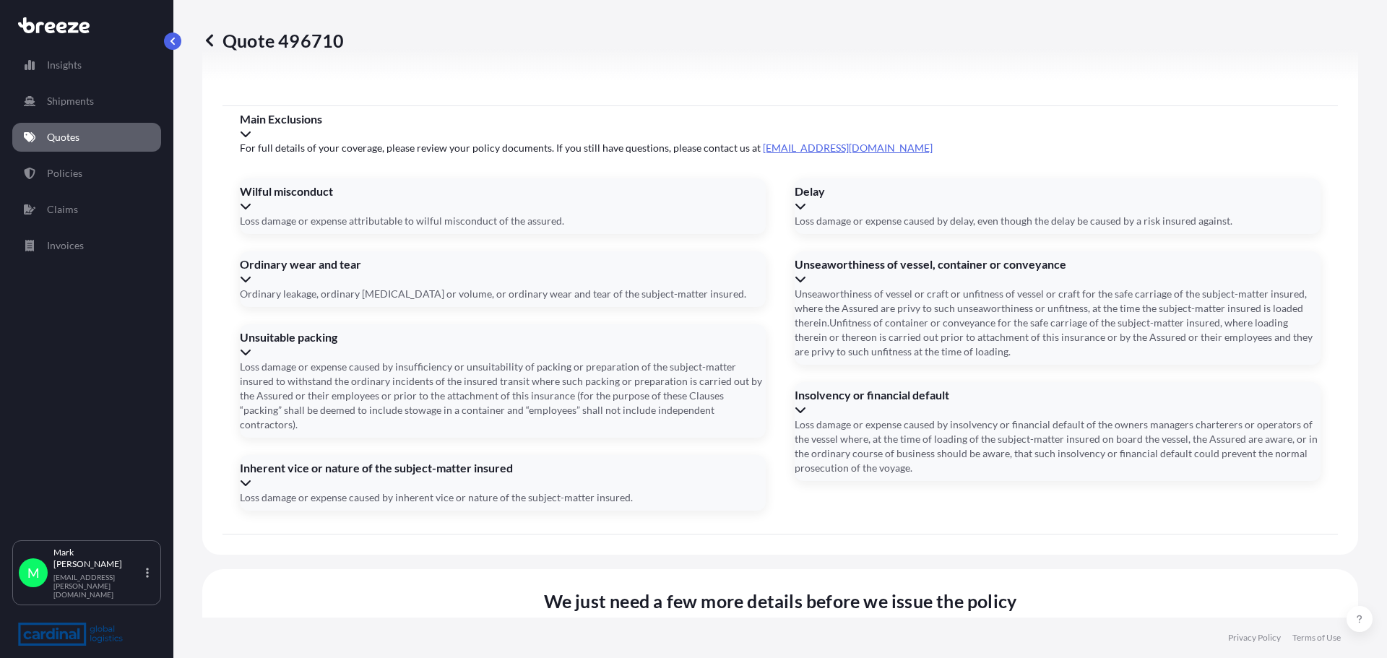
scroll to position [1751, 0]
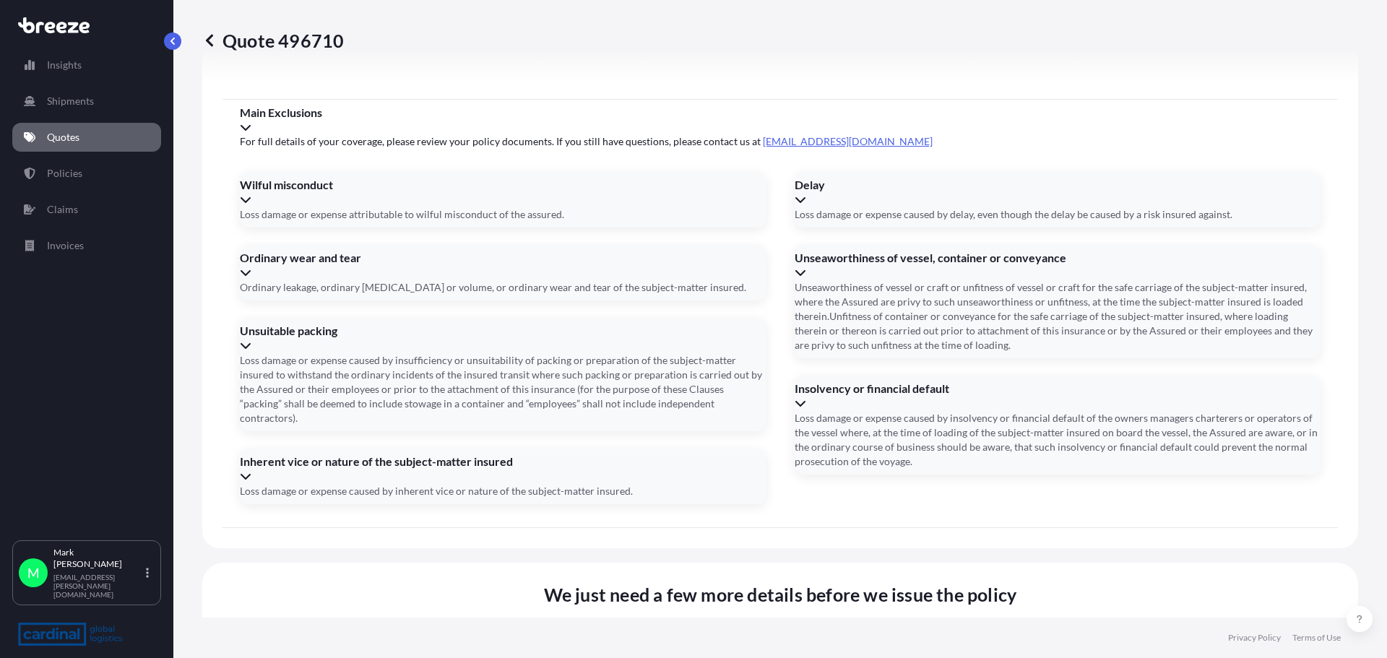
click at [77, 311] on div "Insights Shipments Quotes Policies Claims Invoices" at bounding box center [86, 289] width 149 height 503
drag, startPoint x: 79, startPoint y: 311, endPoint x: 127, endPoint y: 293, distance: 51.7
click at [127, 293] on div "Insights Shipments Quotes Policies Claims Invoices" at bounding box center [86, 289] width 149 height 503
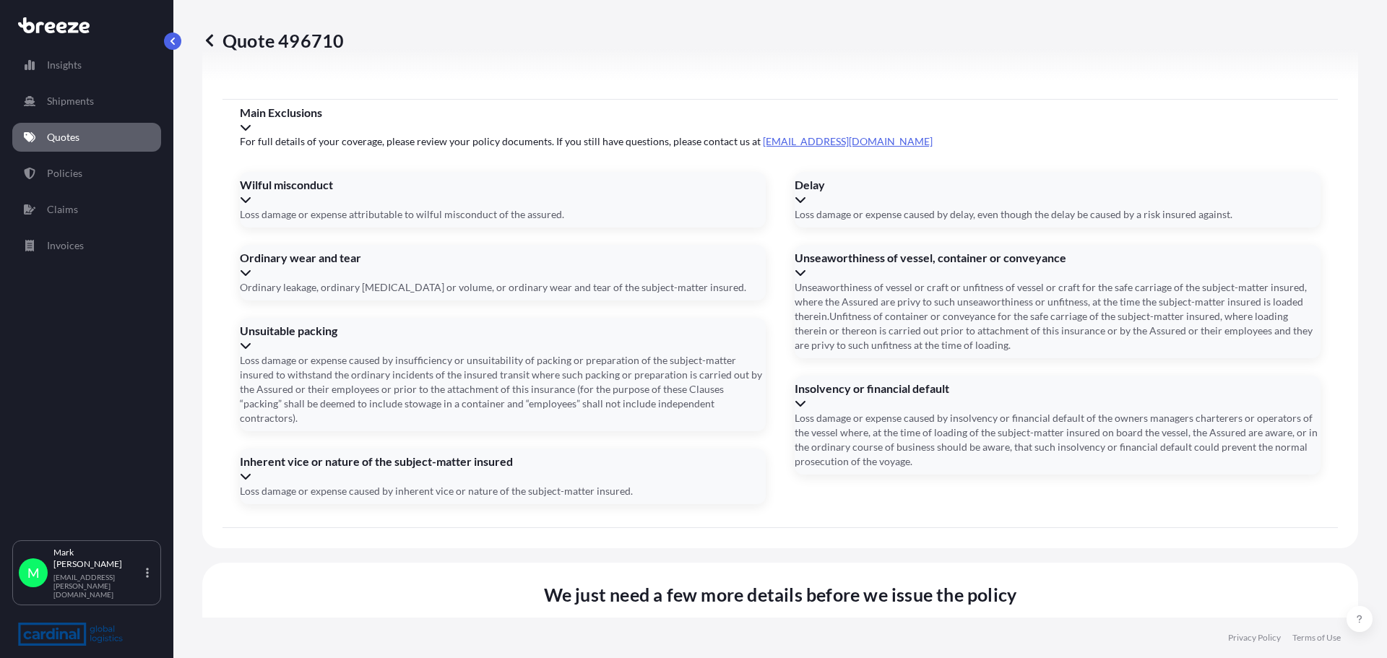
paste input "[STREET_ADDRESS]"
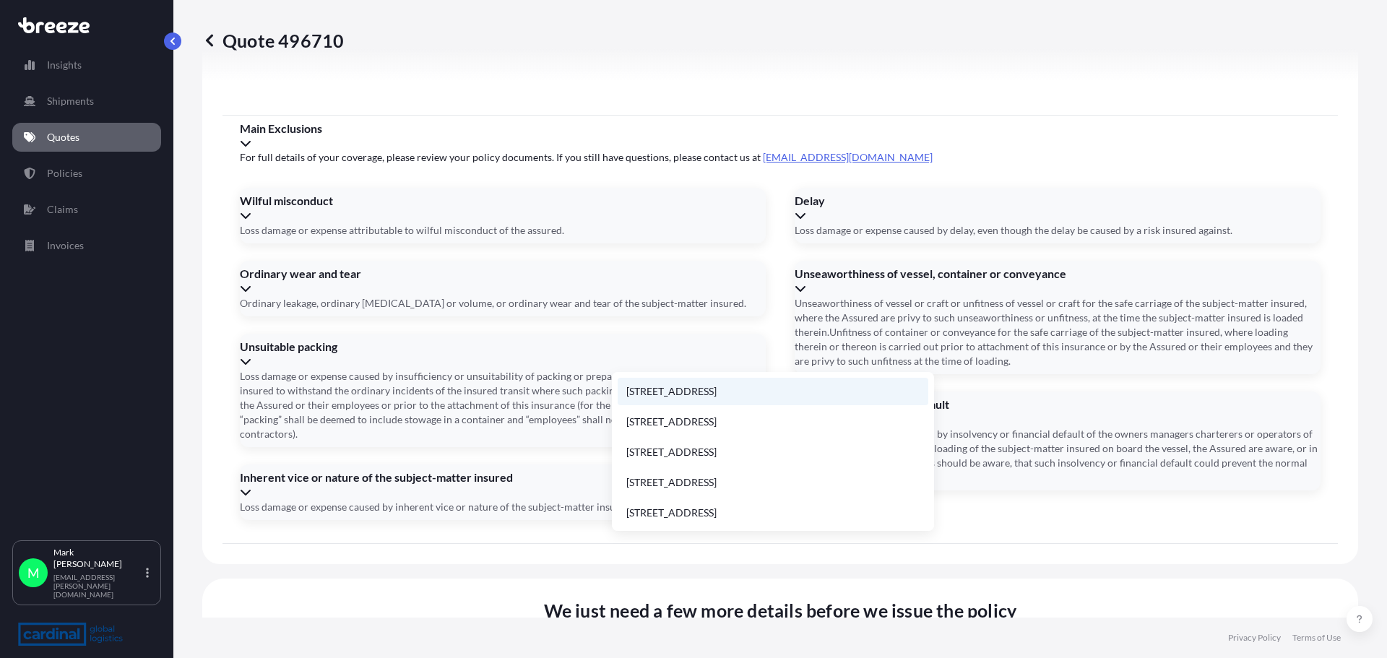
click at [723, 398] on li "[STREET_ADDRESS]" at bounding box center [773, 391] width 311 height 27
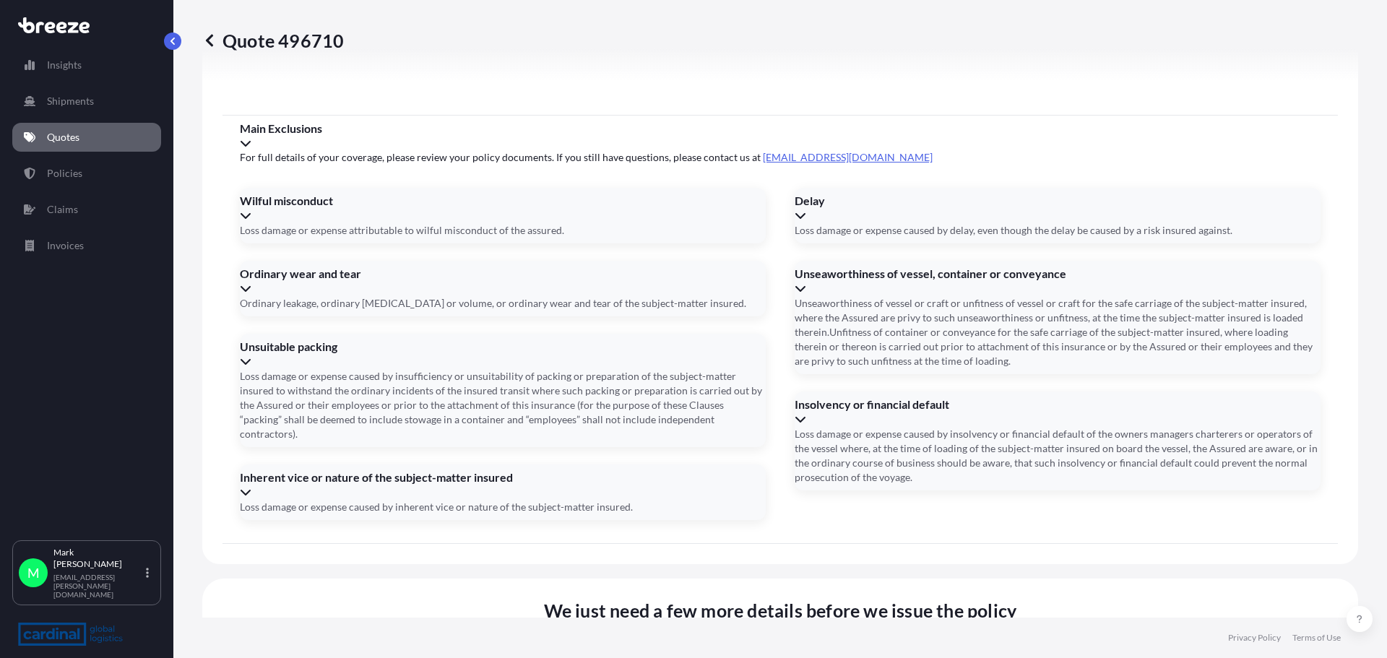
type input "[STREET_ADDRESS]"
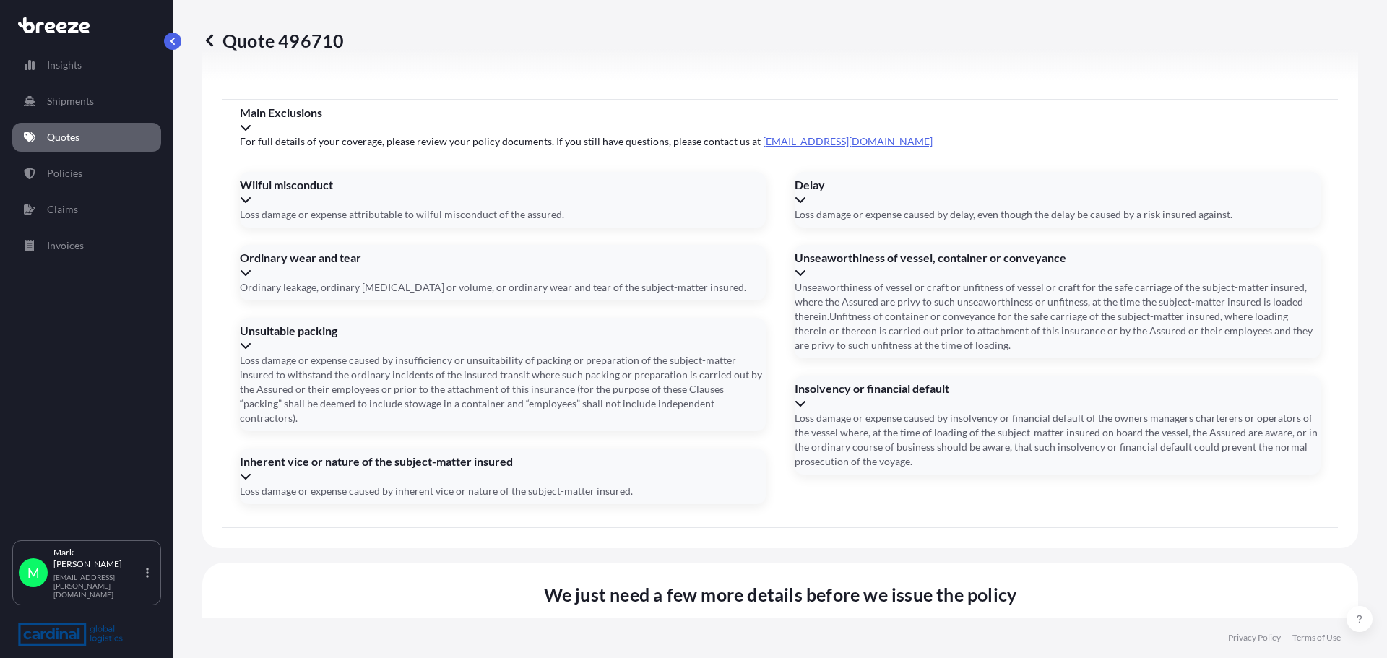
drag, startPoint x: 361, startPoint y: 422, endPoint x: 336, endPoint y: 418, distance: 24.9
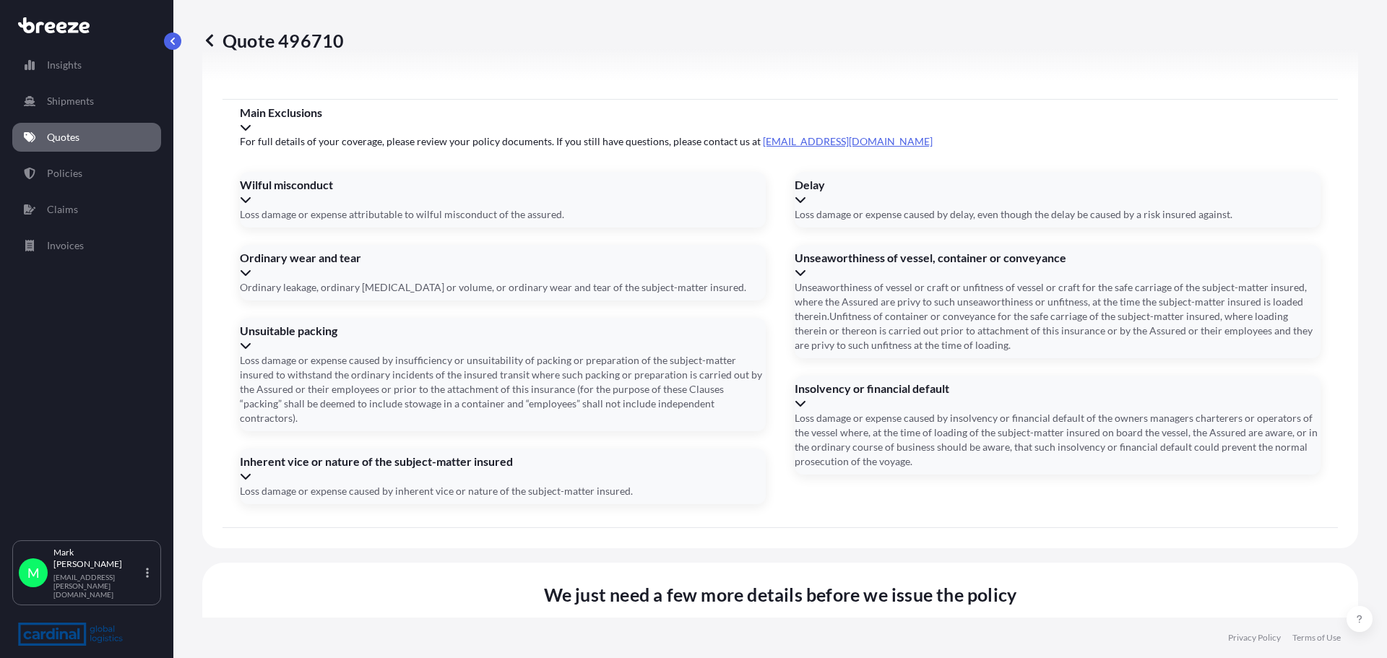
type input "[DATE]"
type input "tba"
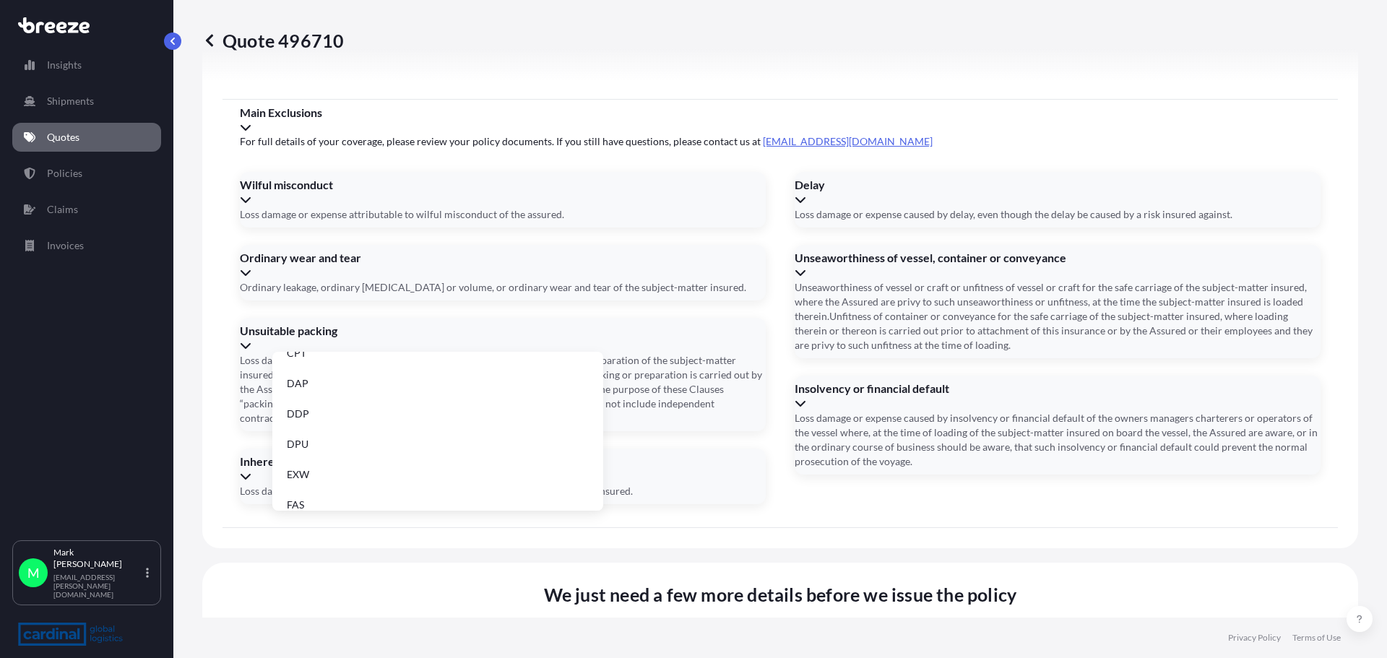
scroll to position [132, 0]
click at [311, 452] on li "EXW" at bounding box center [437, 452] width 319 height 27
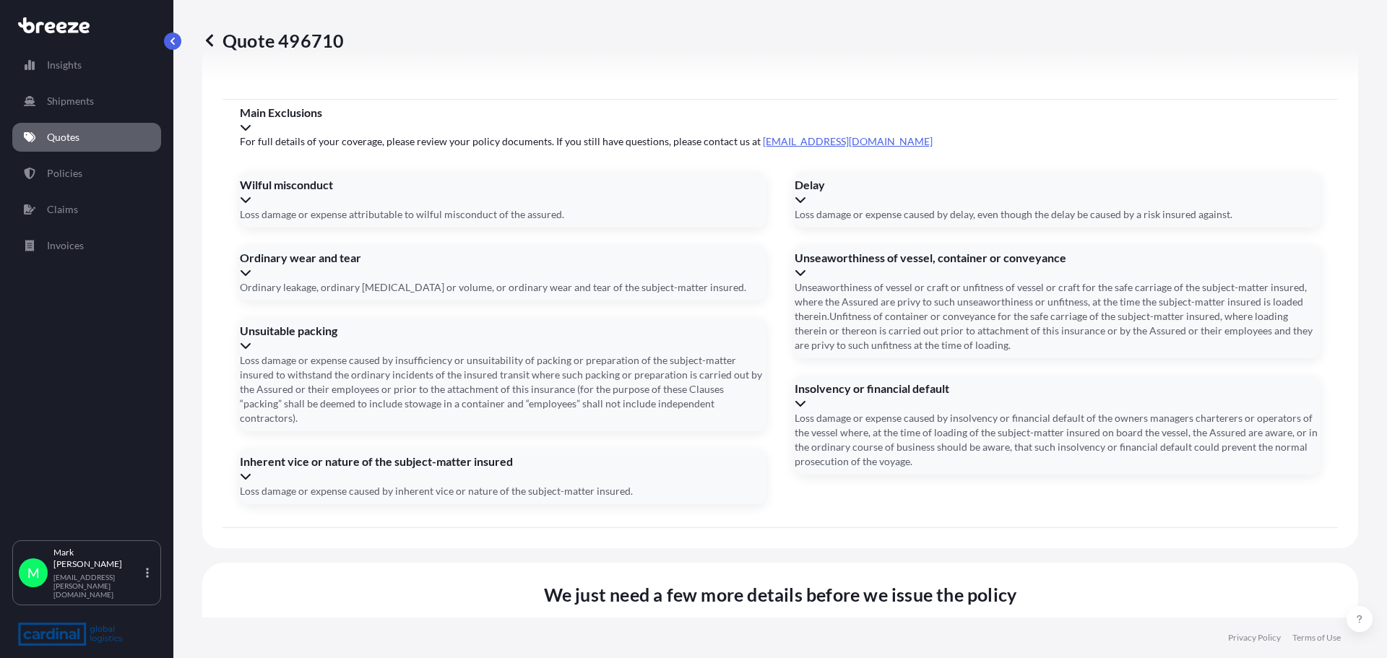
type input "[DATE]"
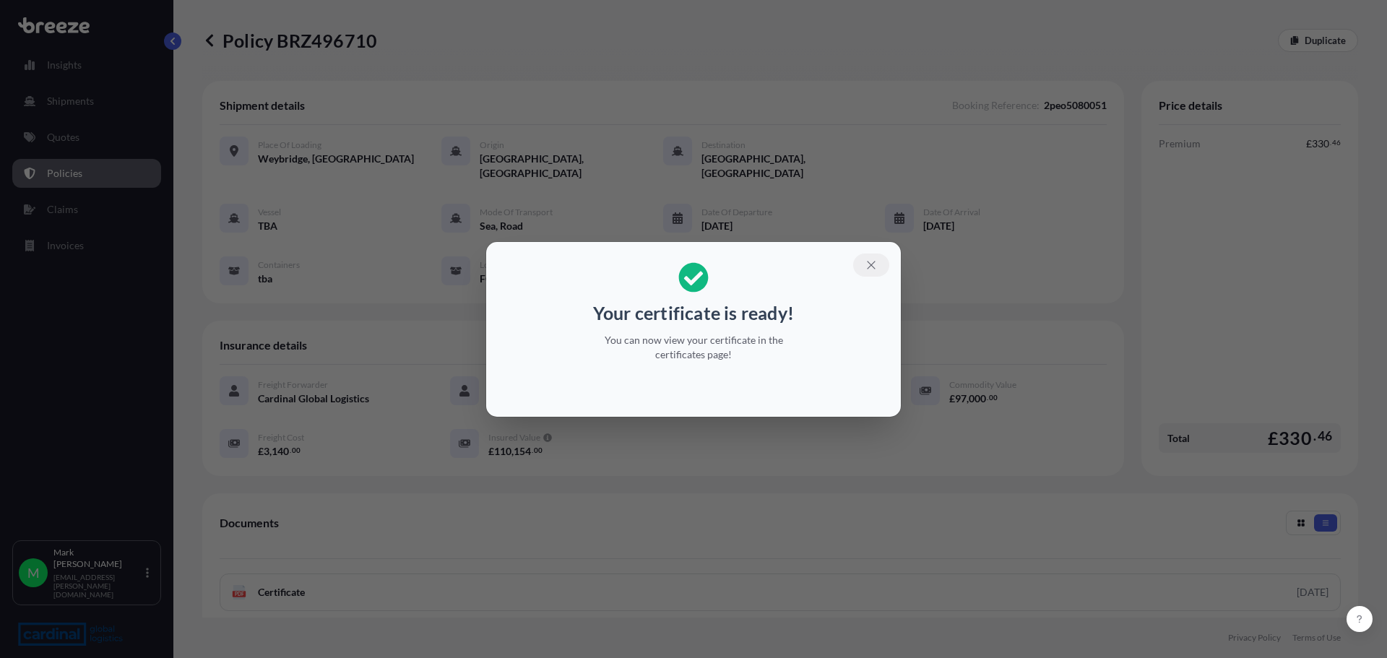
click at [874, 267] on icon "button" at bounding box center [871, 265] width 8 height 8
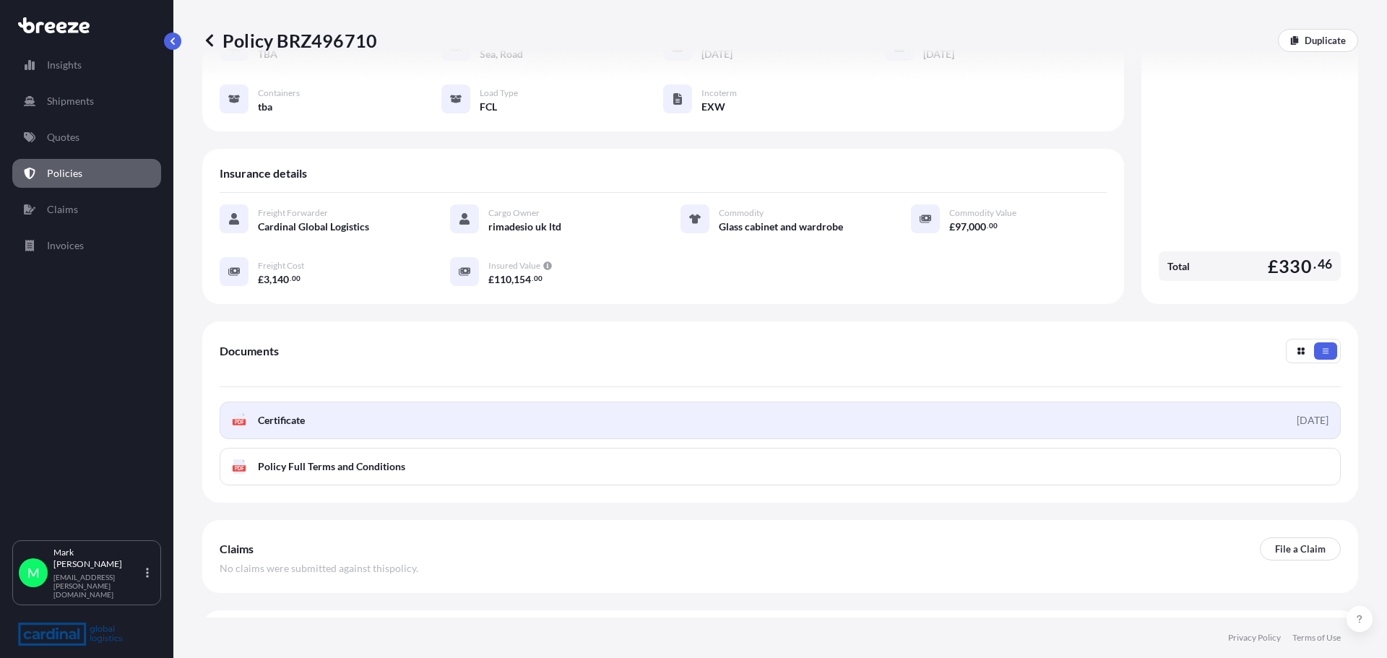
scroll to position [197, 0]
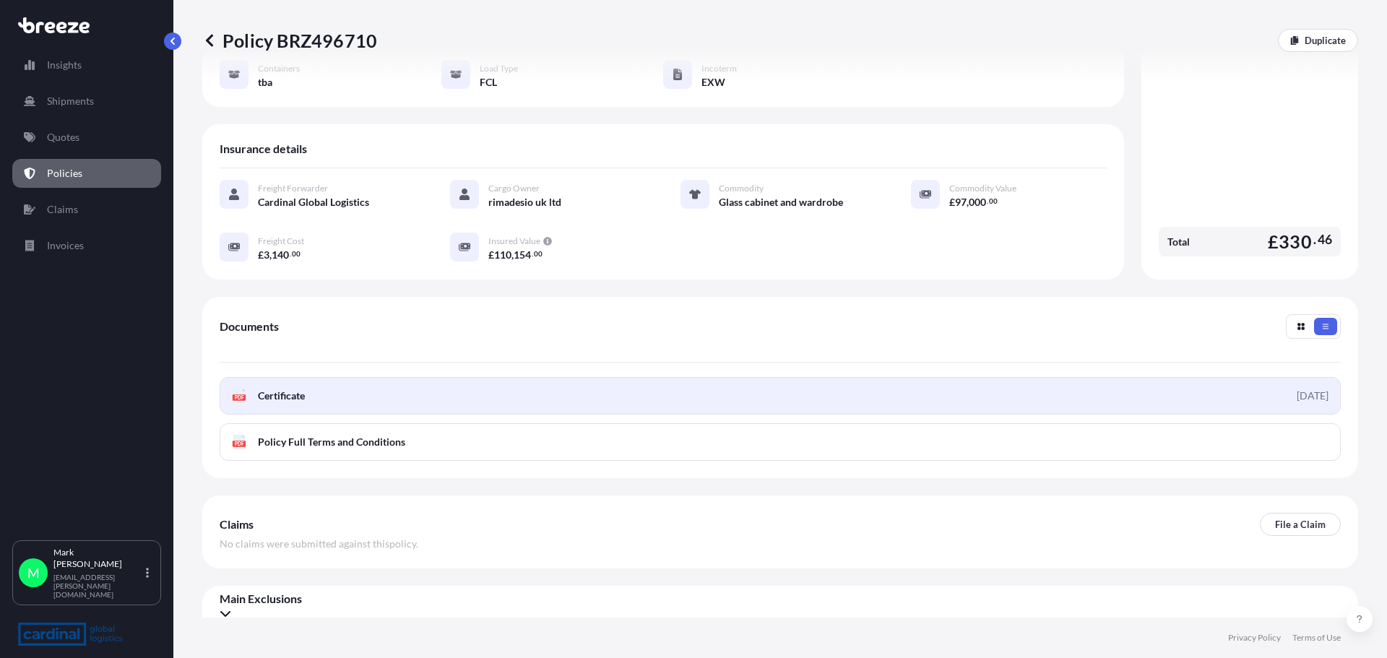
click at [283, 389] on span "Certificate" at bounding box center [281, 396] width 47 height 14
